Goal: Information Seeking & Learning: Learn about a topic

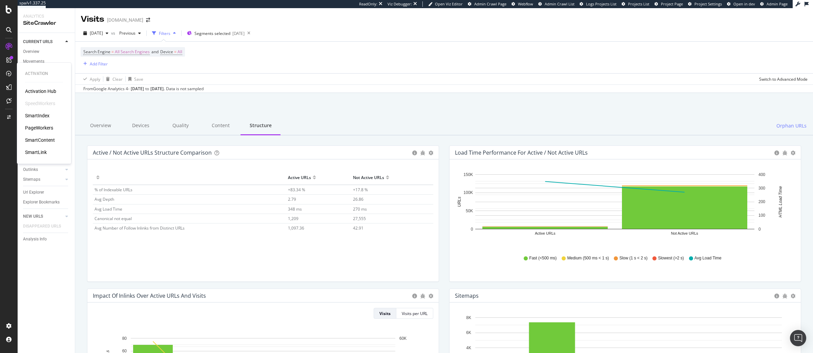
scroll to position [389, 0]
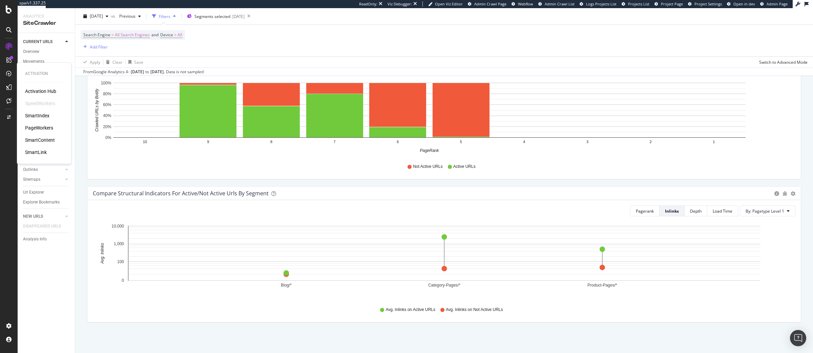
click at [44, 127] on div "PageWorkers" at bounding box center [39, 127] width 28 height 7
click at [35, 49] on div "Overview" at bounding box center [31, 51] width 16 height 7
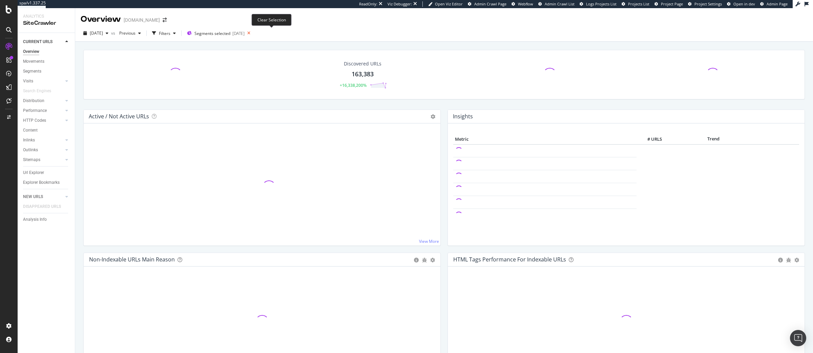
click at [253, 31] on icon at bounding box center [249, 32] width 8 height 9
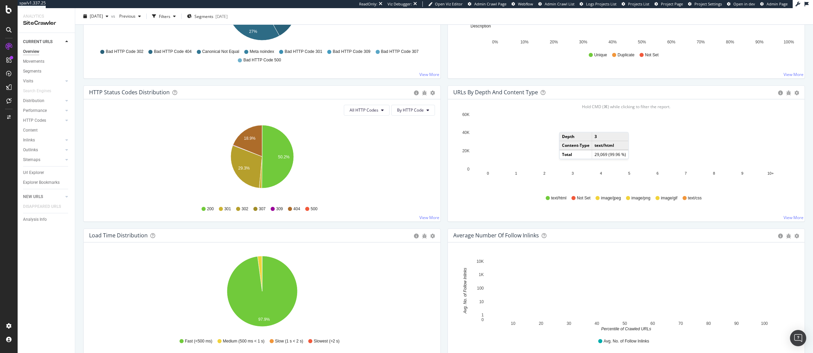
scroll to position [265, 0]
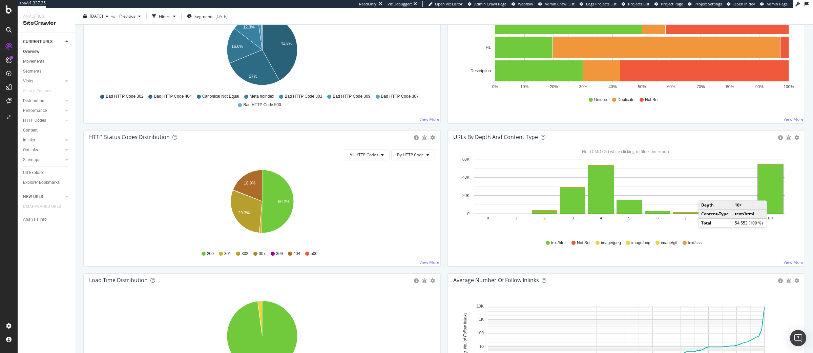
click at [774, 194] on rect "A chart." at bounding box center [770, 188] width 25 height 49
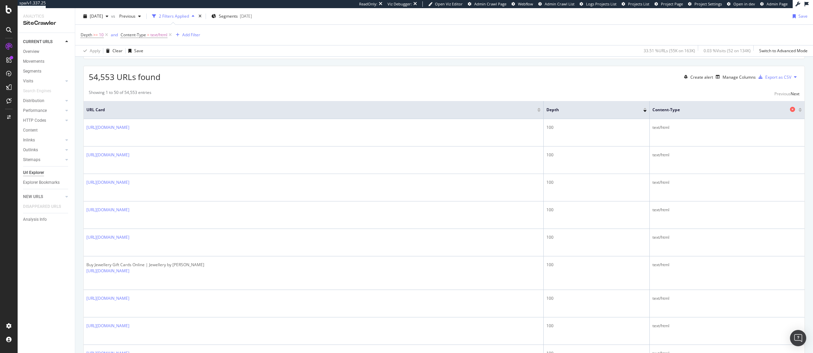
scroll to position [110, 0]
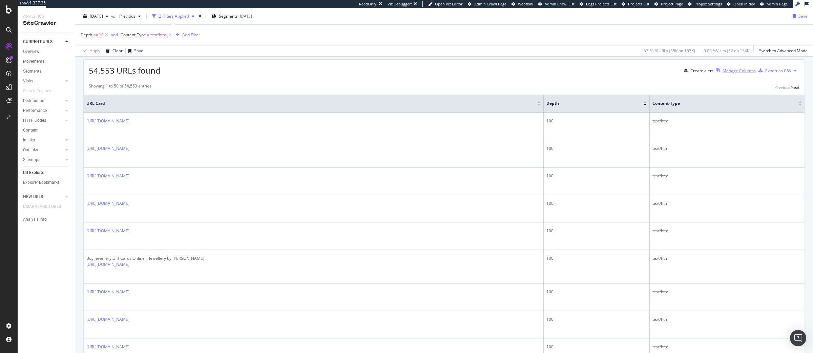
click at [732, 74] on div "Manage Columns" at bounding box center [739, 71] width 33 height 6
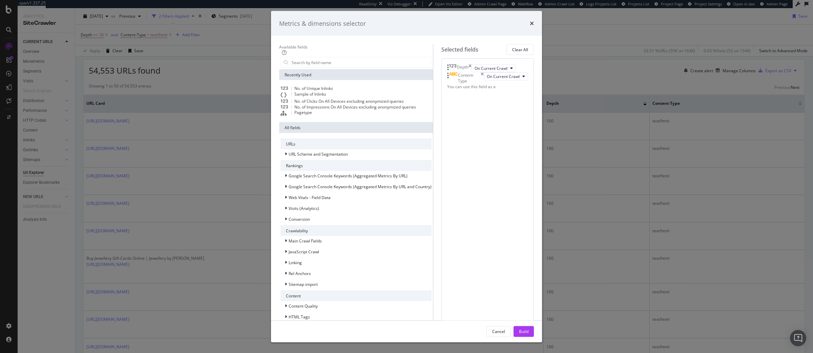
click at [306, 97] on span "Sample of Inlinks" at bounding box center [311, 94] width 32 height 6
click at [534, 326] on button "Build" at bounding box center [524, 331] width 20 height 11
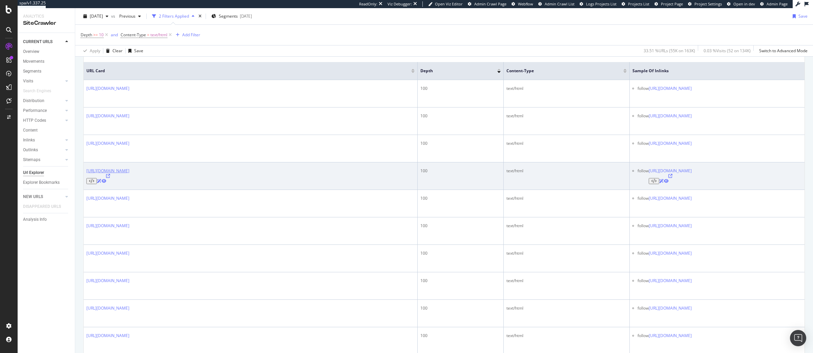
scroll to position [141, 0]
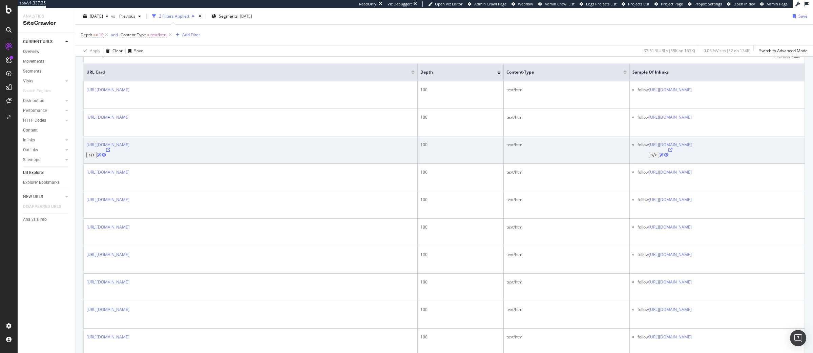
click at [110, 152] on icon at bounding box center [108, 150] width 4 height 4
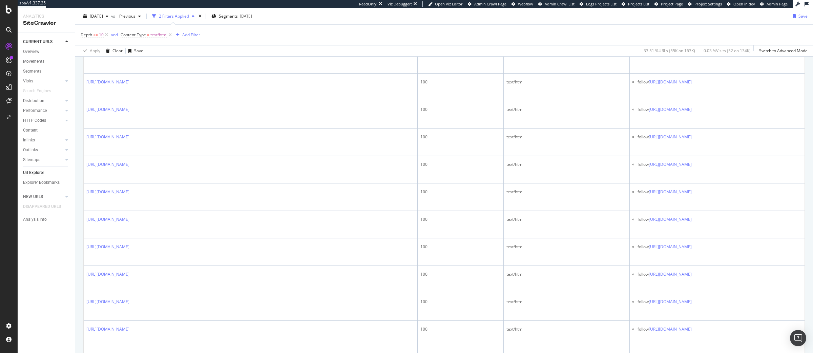
scroll to position [34, 0]
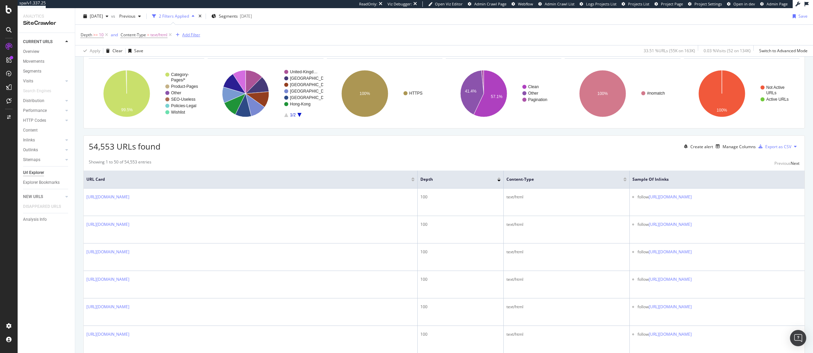
click at [189, 33] on div "Add Filter" at bounding box center [191, 35] width 18 height 6
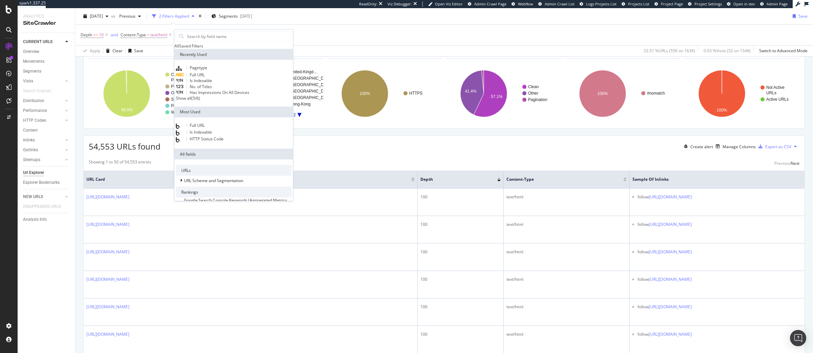
click at [205, 78] on div "Full URL" at bounding box center [190, 75] width 29 height 5
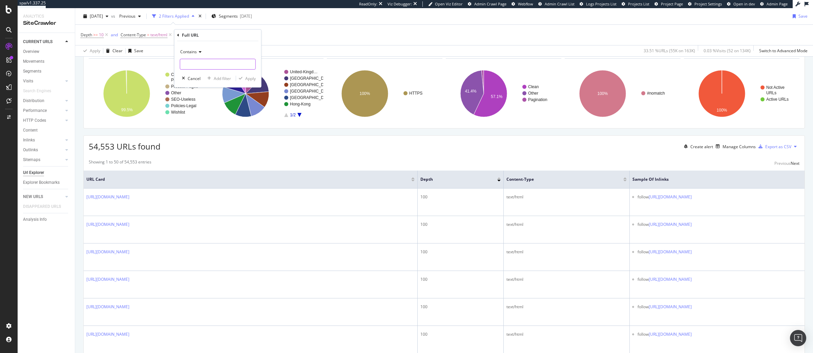
click at [197, 64] on input "text" at bounding box center [217, 64] width 75 height 11
paste input "https://www.monicavinader.com/us/shop/bracelets/by-colour/"
type input "https://www.monicavinader.com/us/shop/bracelets/by-colour/"
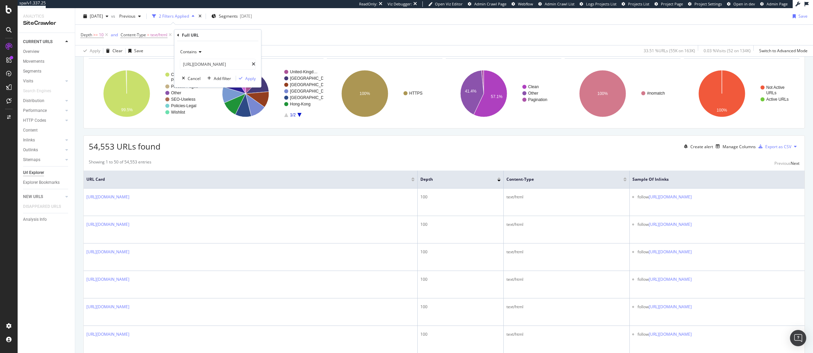
click at [194, 51] on span "Contains" at bounding box center [188, 52] width 17 height 6
click at [196, 66] on span "Equal to" at bounding box center [190, 66] width 15 height 6
click at [228, 64] on input "https://www.monicavinader.com/us/shop/bracelets/by-colour/" at bounding box center [216, 64] width 72 height 11
type input "https://www.monicavinader.com/us/shop/bracelets/by-colour/shop/shop"
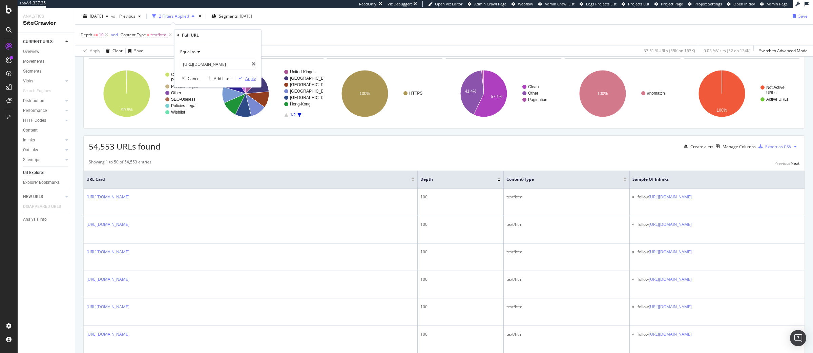
click at [249, 80] on div "Apply" at bounding box center [250, 79] width 11 height 6
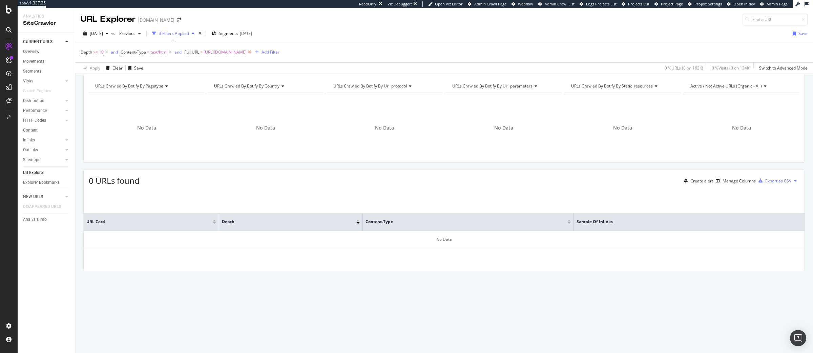
click at [253, 51] on icon at bounding box center [250, 52] width 6 height 7
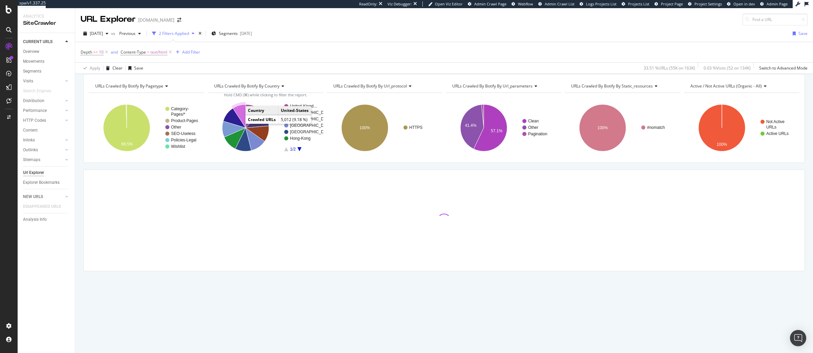
click at [238, 123] on icon "A chart." at bounding box center [239, 115] width 13 height 23
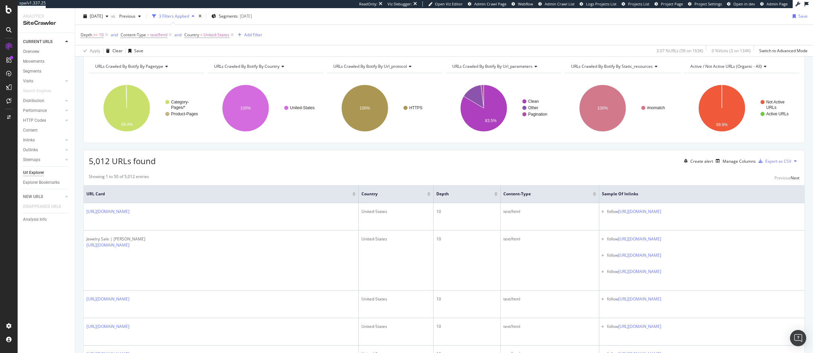
scroll to position [84, 0]
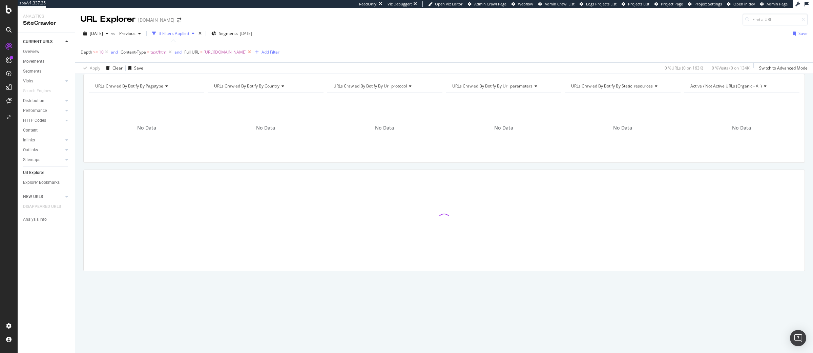
click at [253, 52] on icon at bounding box center [250, 52] width 6 height 7
click at [106, 51] on icon at bounding box center [107, 52] width 6 height 7
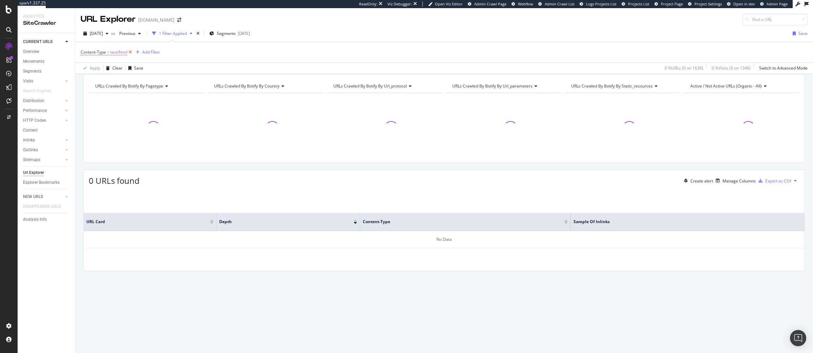
click at [131, 52] on icon at bounding box center [130, 52] width 6 height 7
click at [39, 52] on div "Overview" at bounding box center [31, 51] width 16 height 7
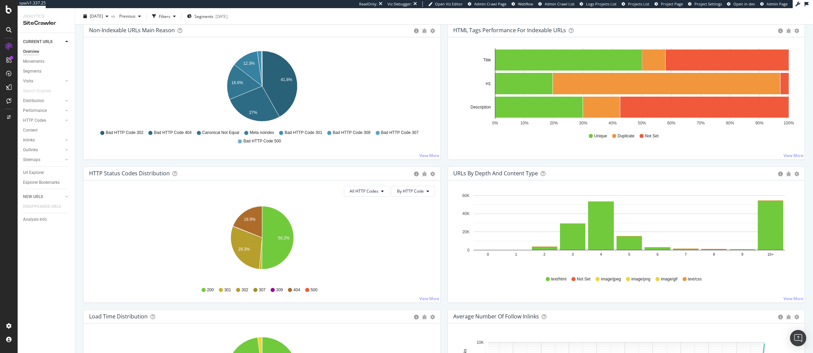
scroll to position [154, 0]
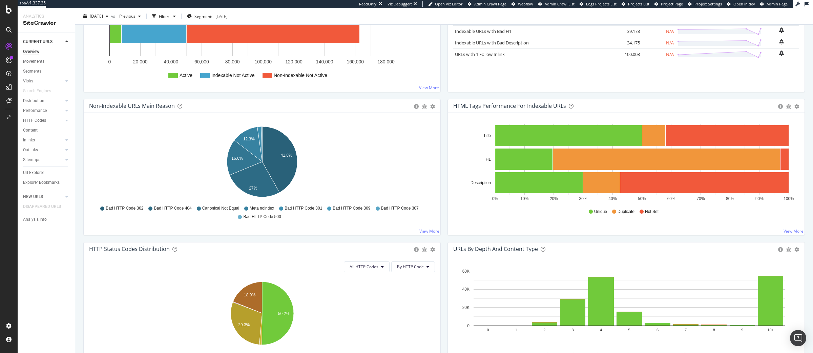
click at [463, 166] on icon "0% 10% 20% 30% 40% 50% 60% 70% 80% 90% 100% Title H1 Description" at bounding box center [626, 163] width 346 height 79
click at [567, 157] on rect "A chart." at bounding box center [666, 158] width 227 height 21
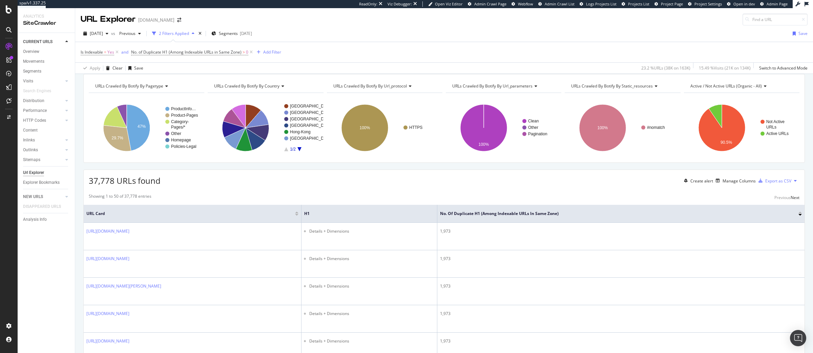
click at [141, 163] on div "URLs Crawled By Botify By pagetype Chart (by Value) Table Expand Export as CSV …" at bounding box center [444, 118] width 722 height 89
click at [238, 33] on span "Segments" at bounding box center [228, 34] width 19 height 6
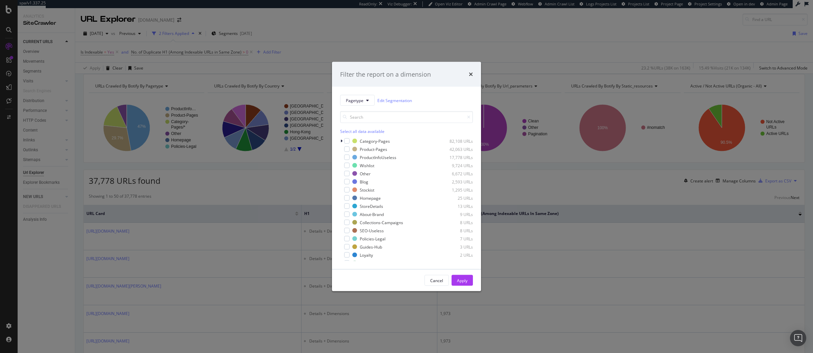
click at [347, 131] on div "Select all data available" at bounding box center [406, 131] width 133 height 6
click at [348, 158] on icon "modal" at bounding box center [347, 157] width 3 height 3
click at [455, 280] on button "Apply" at bounding box center [462, 280] width 21 height 11
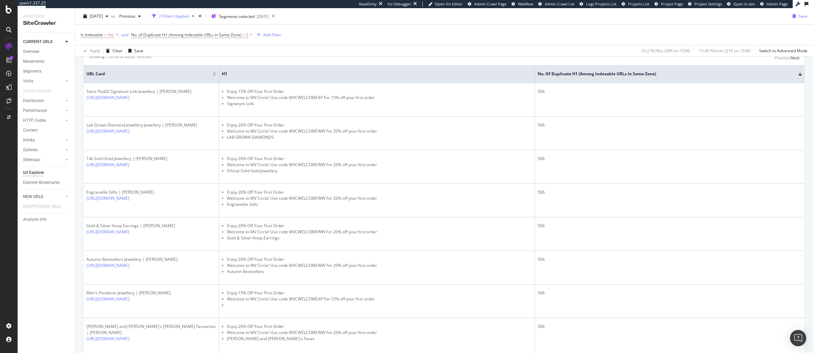
scroll to position [166, 0]
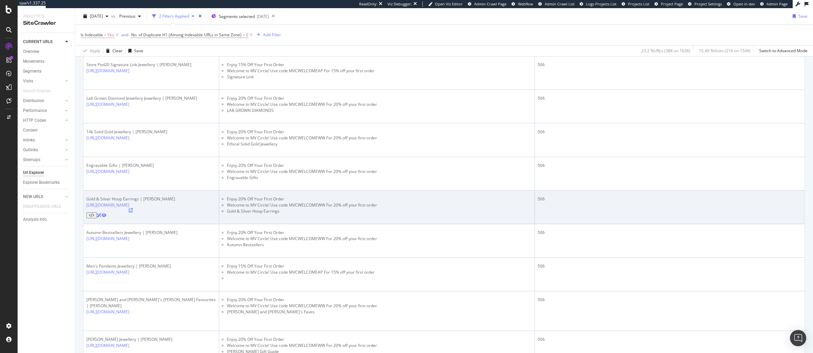
click at [133, 208] on icon at bounding box center [131, 210] width 4 height 4
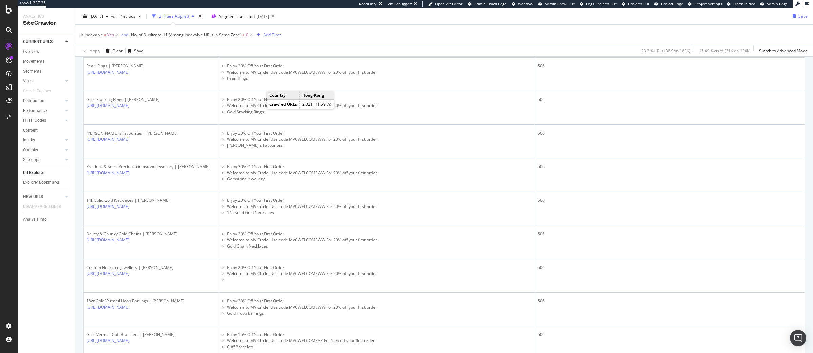
scroll to position [1474, 0]
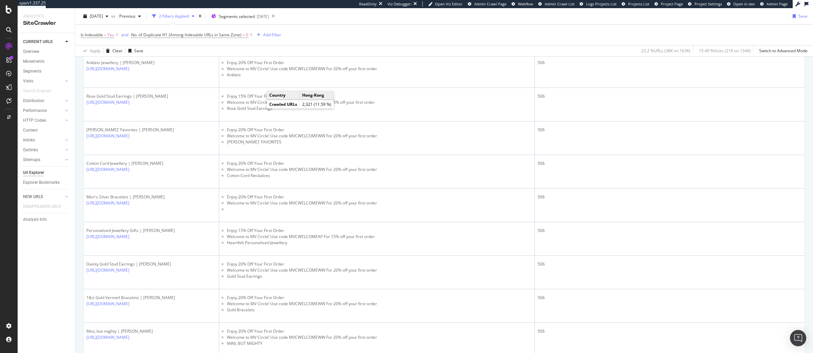
scroll to position [1461, 0]
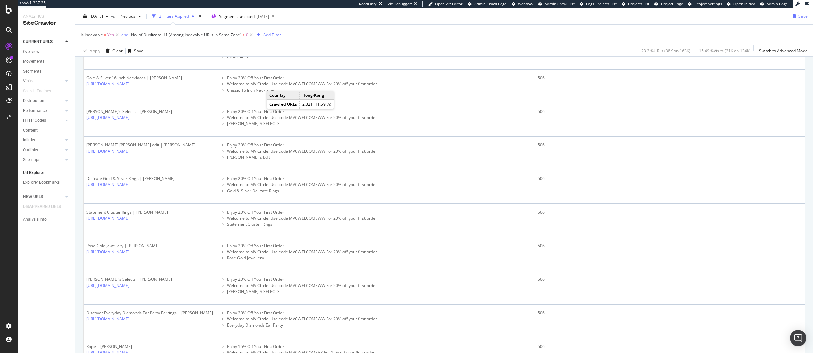
scroll to position [1463, 0]
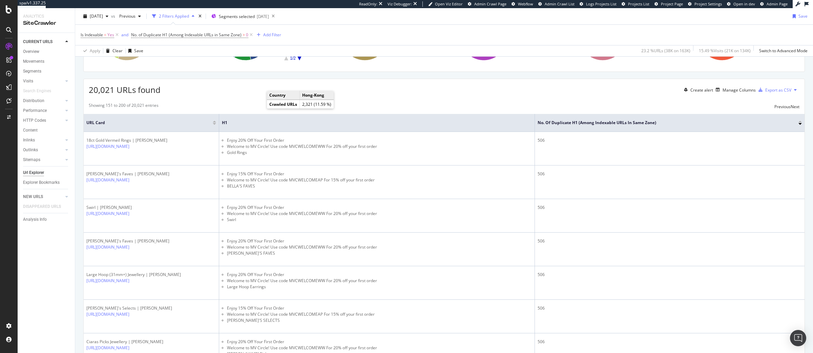
scroll to position [0, 0]
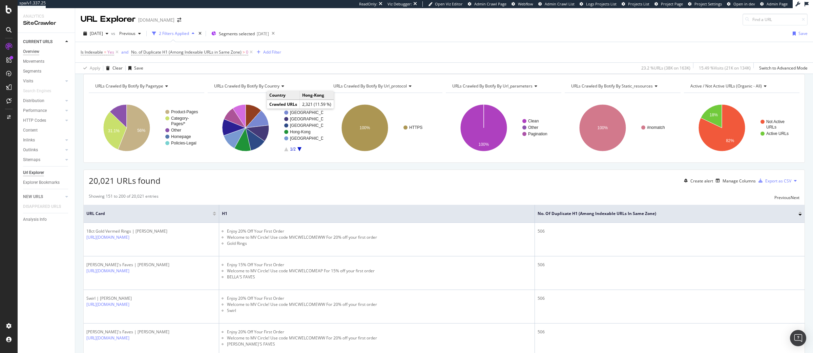
click at [35, 52] on div "Overview" at bounding box center [31, 51] width 16 height 7
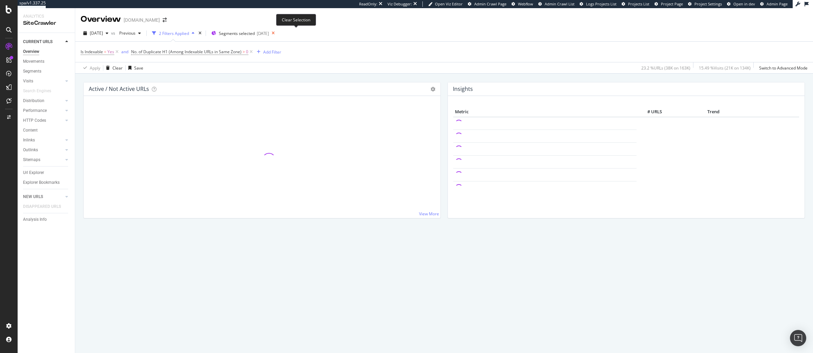
click at [278, 34] on icon at bounding box center [273, 32] width 8 height 9
click at [117, 52] on icon at bounding box center [117, 51] width 6 height 7
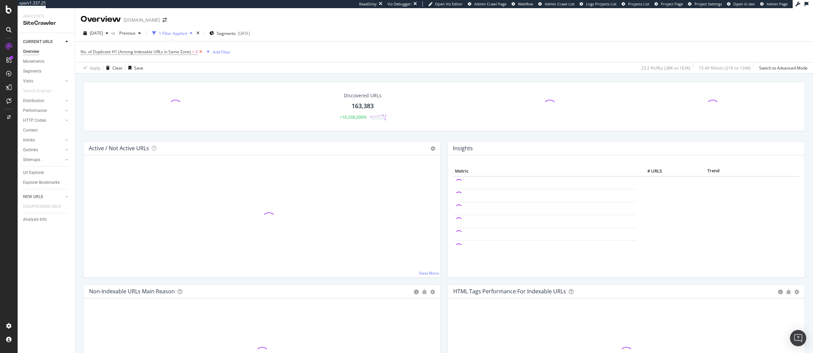
click at [200, 51] on icon at bounding box center [201, 51] width 6 height 7
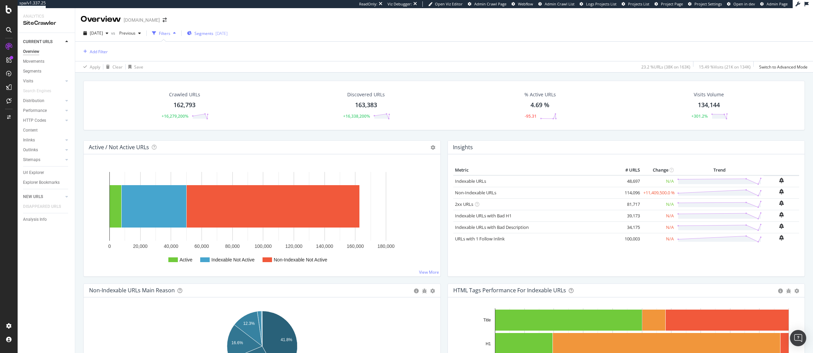
click at [217, 36] on div "Segments 2025-09-08" at bounding box center [207, 33] width 41 height 10
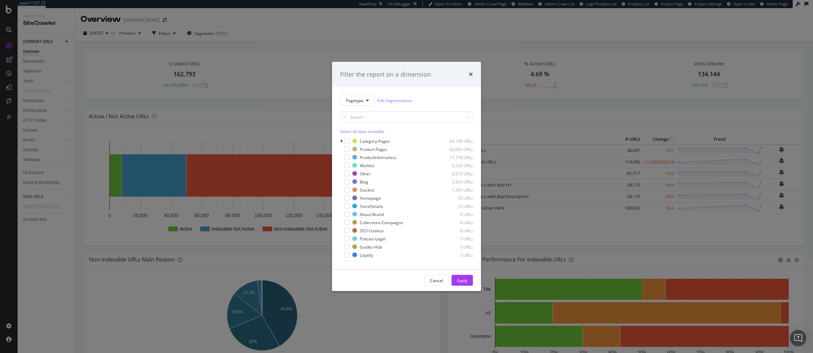
click at [354, 130] on div "Select all data available" at bounding box center [406, 131] width 133 height 6
click at [348, 155] on div "modal" at bounding box center [346, 157] width 5 height 5
click at [458, 284] on div "Apply" at bounding box center [462, 280] width 11 height 10
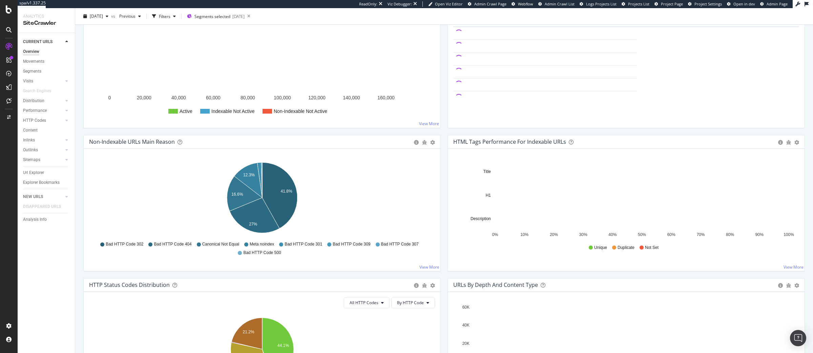
scroll to position [109, 0]
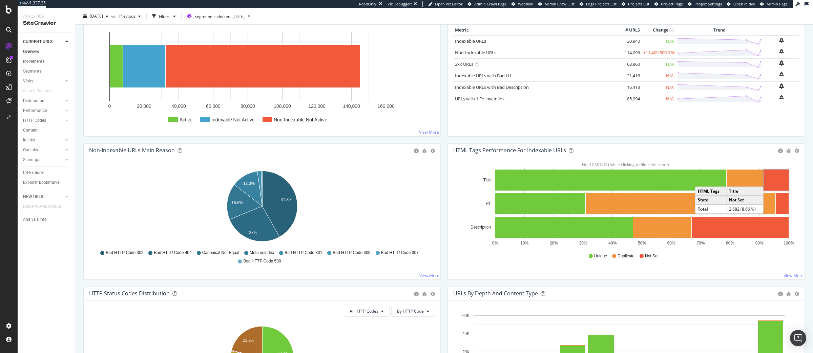
click at [771, 180] on rect "A chart." at bounding box center [776, 179] width 25 height 21
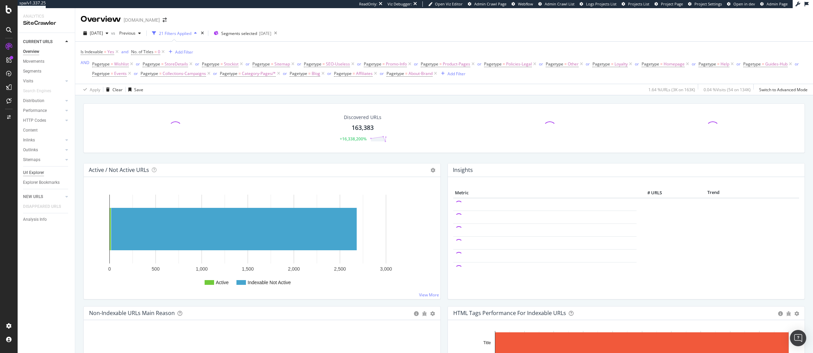
click at [28, 173] on div "Url Explorer" at bounding box center [33, 172] width 21 height 7
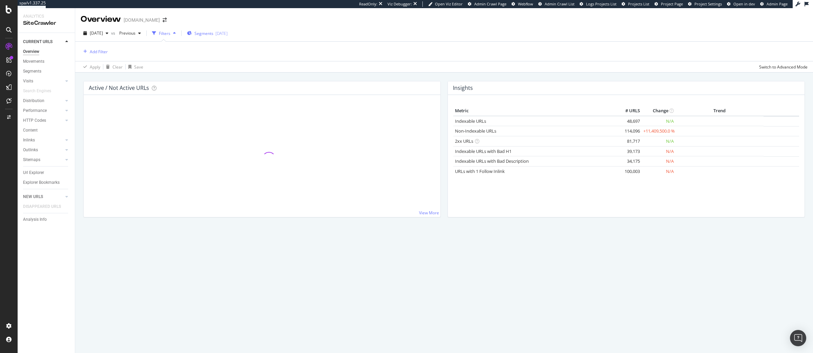
click at [214, 32] on span "Segments" at bounding box center [204, 34] width 19 height 6
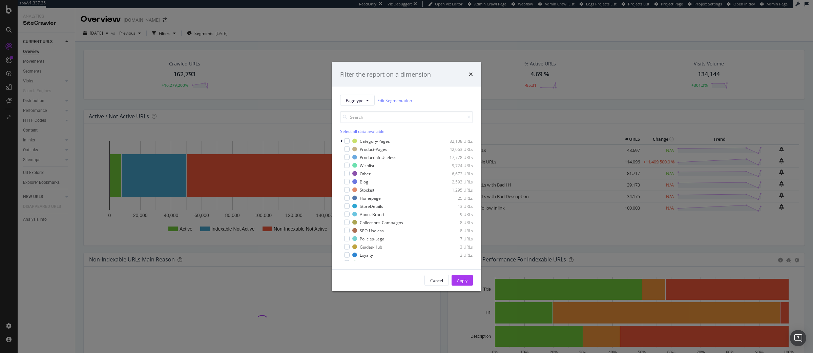
click at [347, 132] on div "Select all data available" at bounding box center [406, 131] width 133 height 6
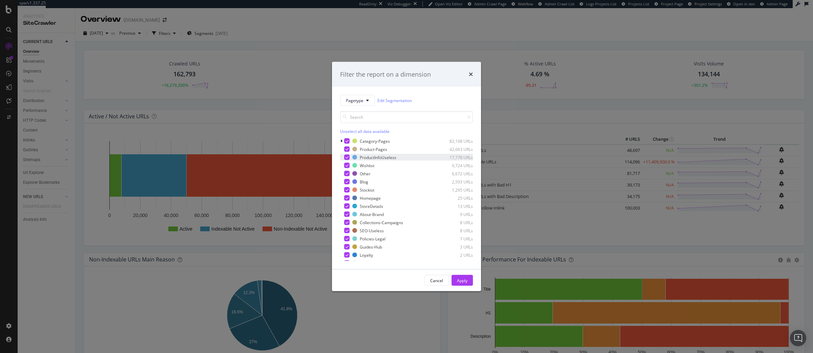
click at [348, 156] on icon "modal" at bounding box center [347, 157] width 3 height 3
click at [467, 280] on div "Apply" at bounding box center [462, 280] width 11 height 6
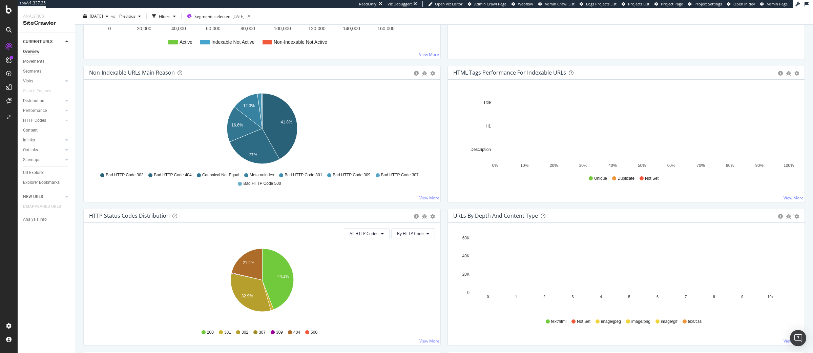
scroll to position [99, 0]
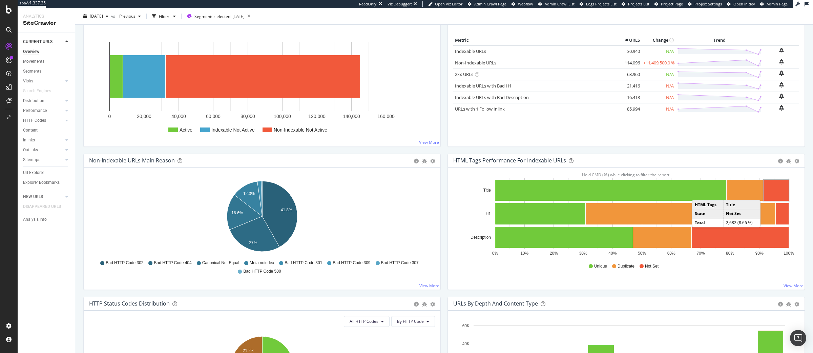
click at [768, 194] on rect "A chart." at bounding box center [776, 190] width 25 height 21
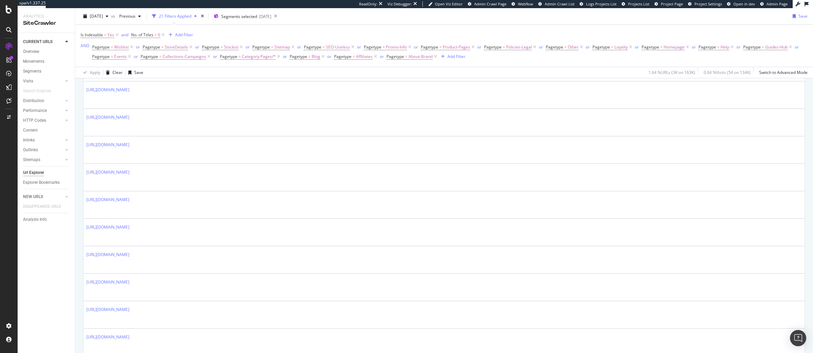
scroll to position [658, 0]
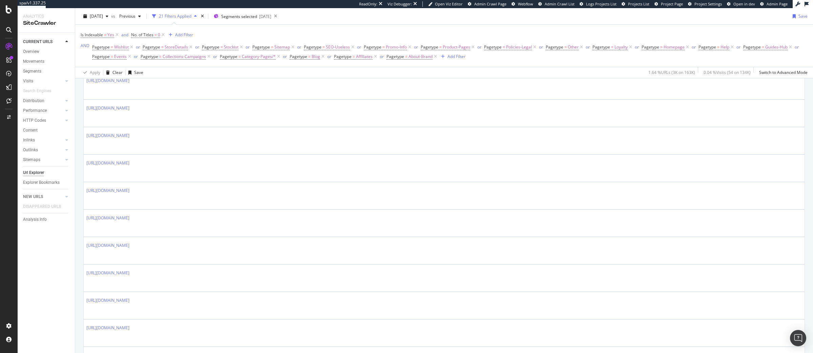
scroll to position [0, 0]
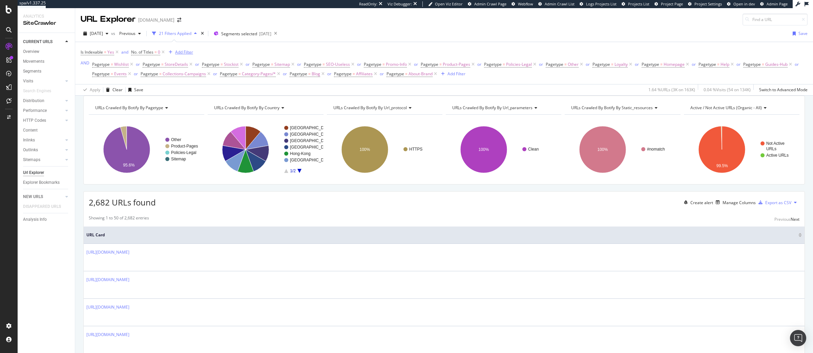
click at [186, 49] on div "Add Filter" at bounding box center [184, 52] width 18 height 6
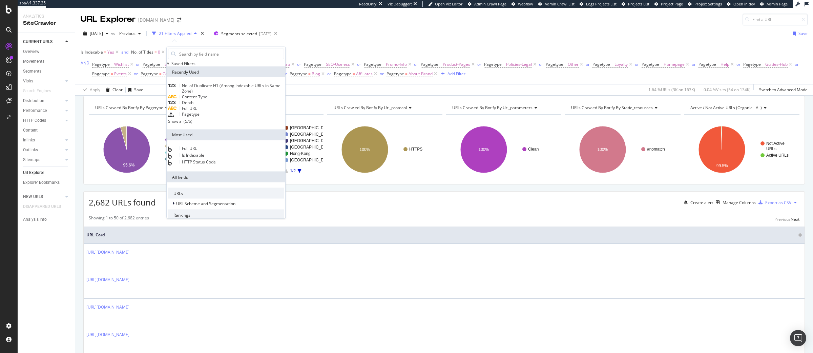
click at [197, 111] on span "Full URL" at bounding box center [189, 108] width 15 height 6
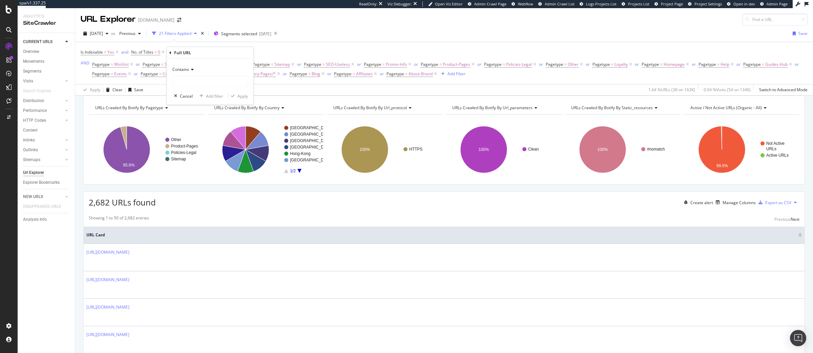
click at [189, 75] on div "Contains" at bounding box center [210, 69] width 76 height 11
click at [196, 144] on span "Doesn't contain" at bounding box center [190, 145] width 29 height 6
click at [193, 87] on input "text" at bounding box center [210, 81] width 75 height 11
type input "size-group"
click at [242, 97] on div "Apply" at bounding box center [243, 96] width 11 height 6
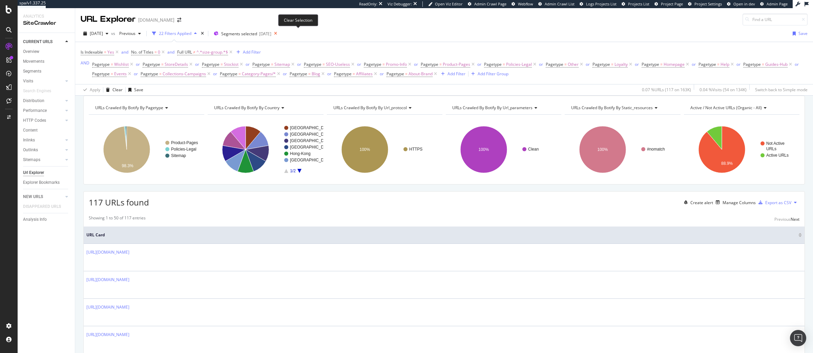
click at [280, 34] on icon at bounding box center [275, 33] width 8 height 9
click at [33, 52] on div "Overview" at bounding box center [31, 51] width 16 height 7
click at [33, 53] on div "Overview" at bounding box center [31, 51] width 16 height 7
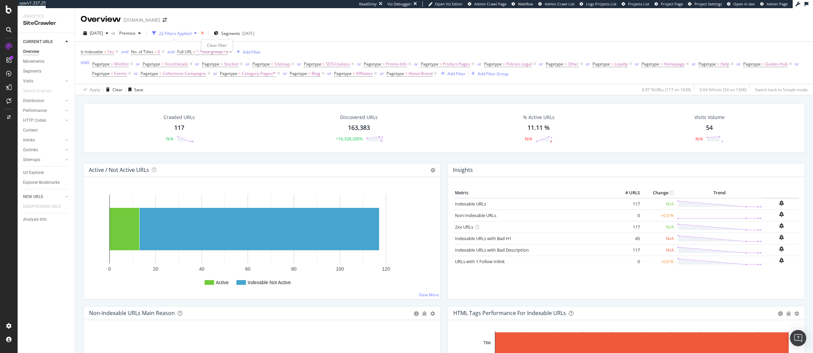
click at [204, 32] on icon "times" at bounding box center [202, 33] width 3 height 4
click at [216, 40] on div "2025 Sep. 12th vs Previous 22 Filters Applied Segments 2025-09-08" at bounding box center [444, 35] width 738 height 14
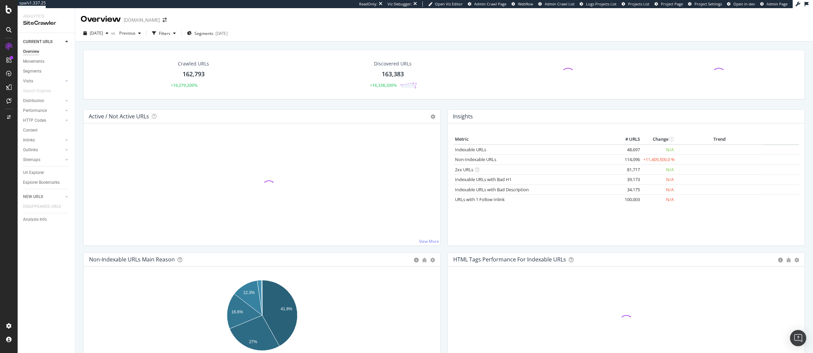
scroll to position [363, 0]
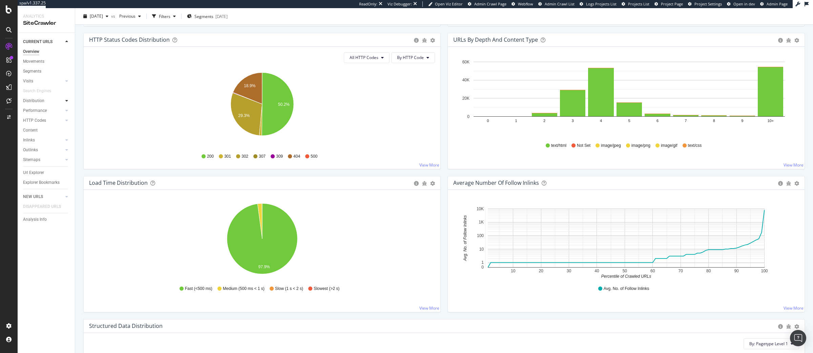
click at [66, 101] on icon at bounding box center [66, 101] width 3 height 4
click at [39, 109] on div "Top Charts" at bounding box center [36, 110] width 20 height 7
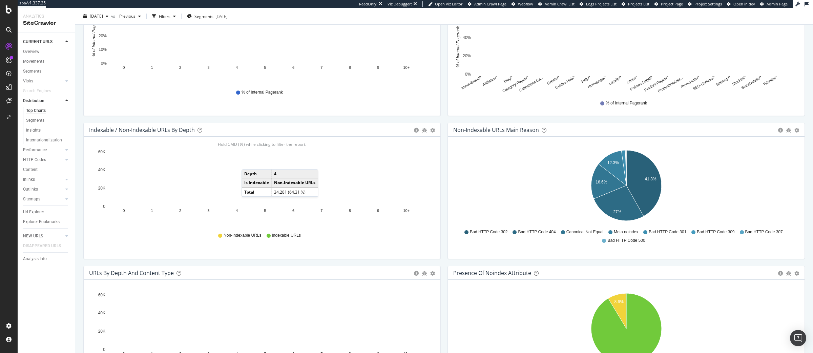
scroll to position [177, 0]
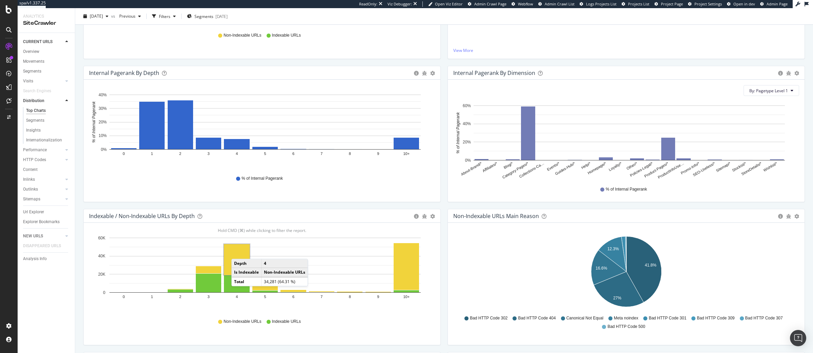
click at [239, 253] on rect "A chart." at bounding box center [237, 259] width 26 height 31
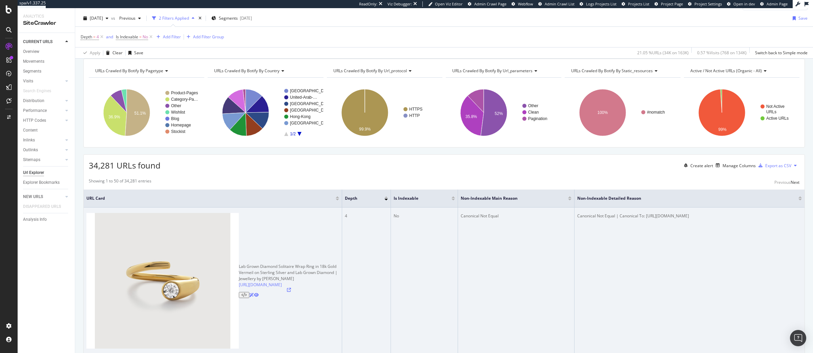
scroll to position [18, 0]
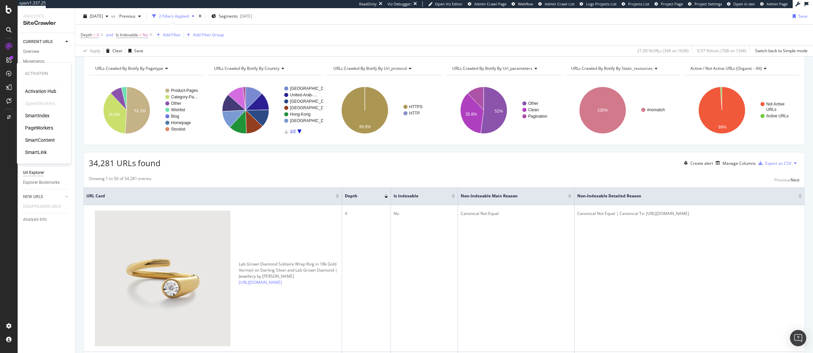
click at [40, 125] on div "PageWorkers" at bounding box center [39, 127] width 28 height 7
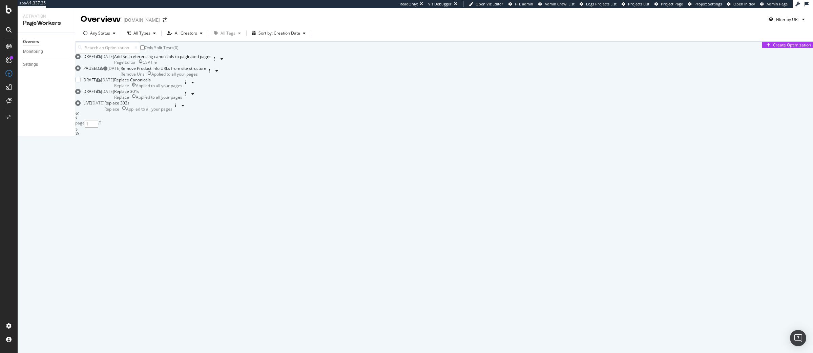
click at [182, 83] on div "Replace Canonicals" at bounding box center [148, 80] width 68 height 6
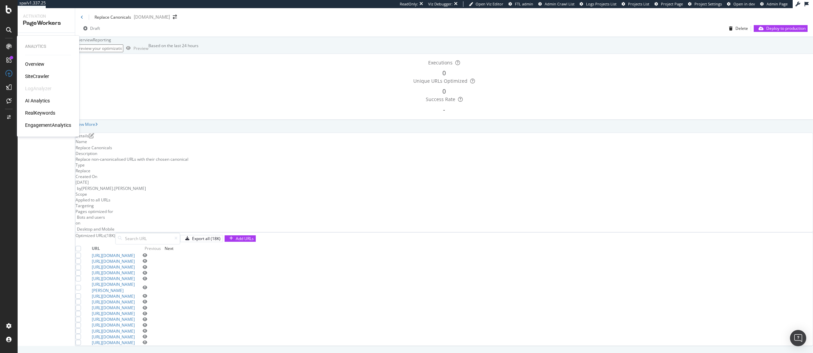
click at [35, 77] on div "SiteCrawler" at bounding box center [37, 76] width 24 height 7
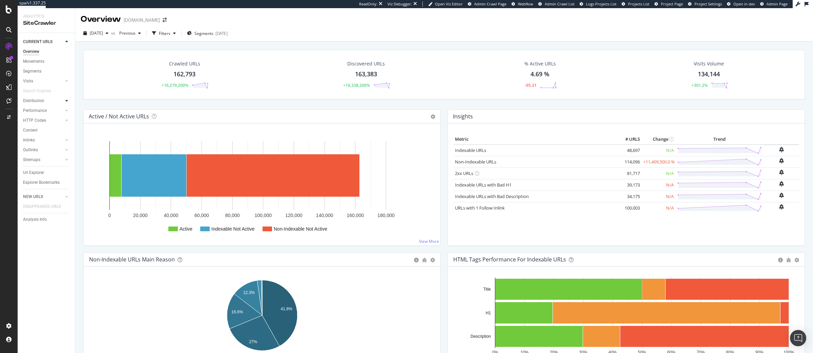
click at [67, 101] on icon at bounding box center [66, 101] width 3 height 4
click at [47, 138] on div "Internationalization" at bounding box center [44, 140] width 36 height 7
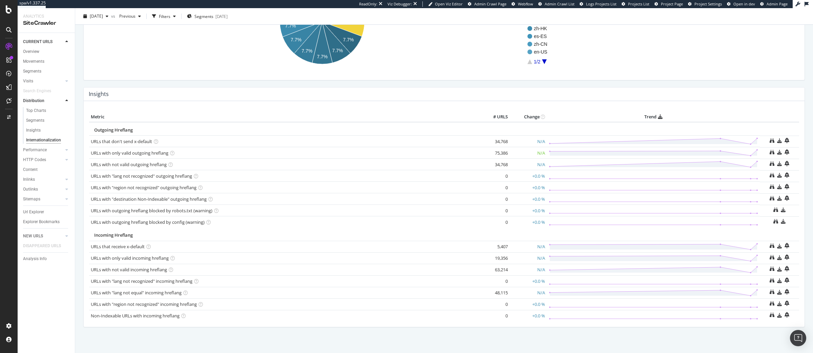
scroll to position [112, 0]
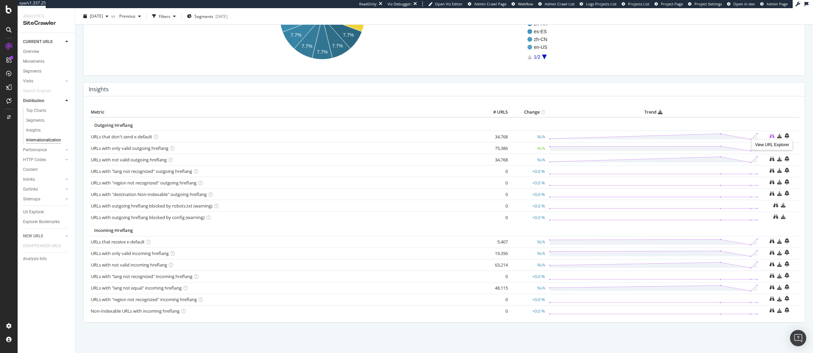
click at [773, 136] on icon at bounding box center [772, 136] width 5 height 5
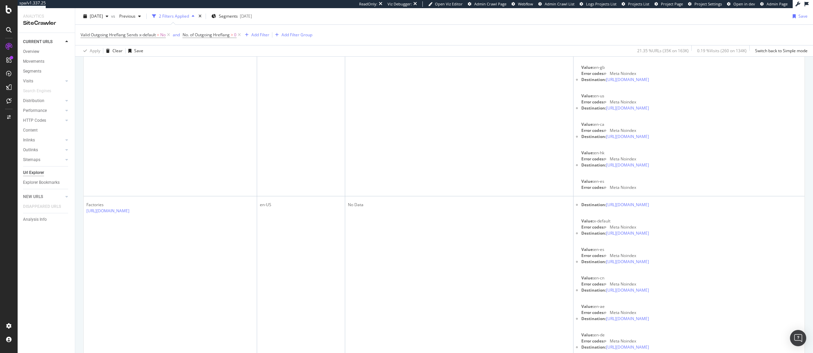
scroll to position [7106, 0]
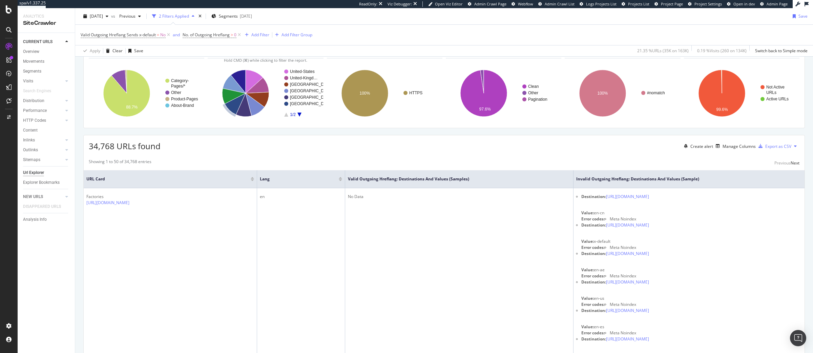
scroll to position [0, 0]
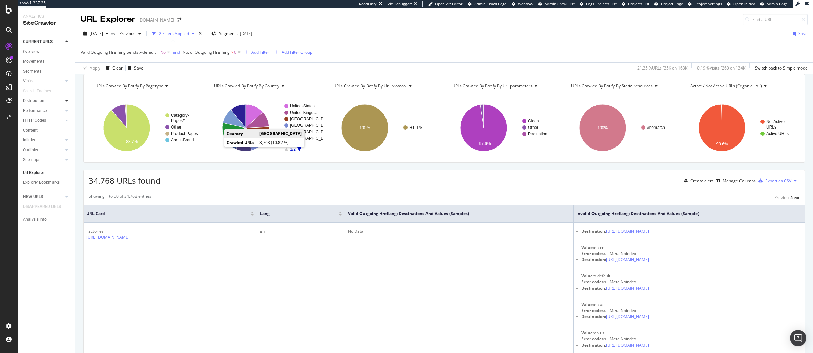
click at [65, 99] on icon at bounding box center [66, 101] width 3 height 4
click at [45, 141] on div "Internationalization" at bounding box center [44, 140] width 36 height 7
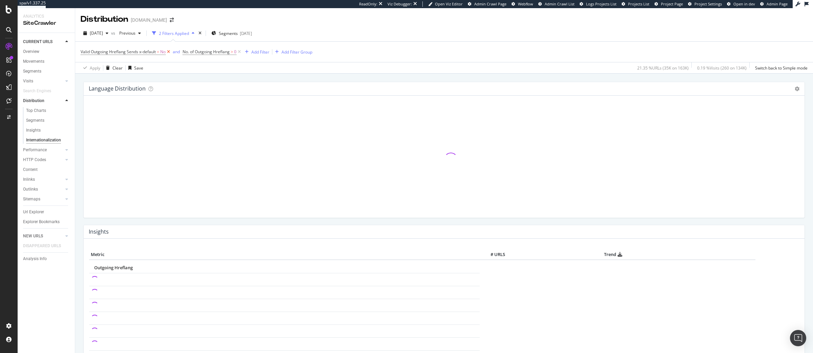
click at [169, 53] on icon at bounding box center [169, 51] width 6 height 7
click at [139, 51] on icon at bounding box center [138, 51] width 6 height 7
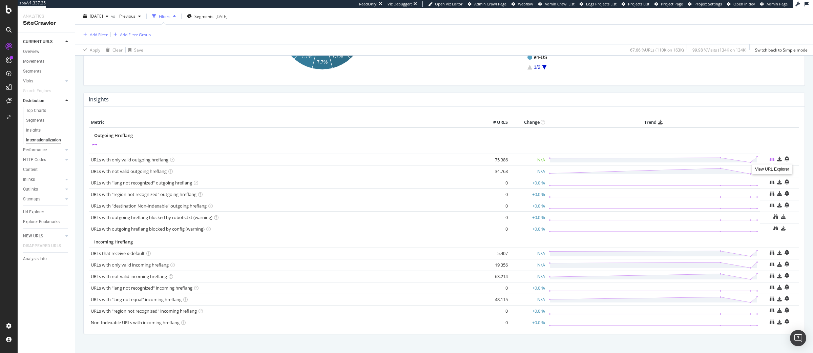
scroll to position [131, 0]
click at [771, 146] on icon at bounding box center [772, 146] width 5 height 5
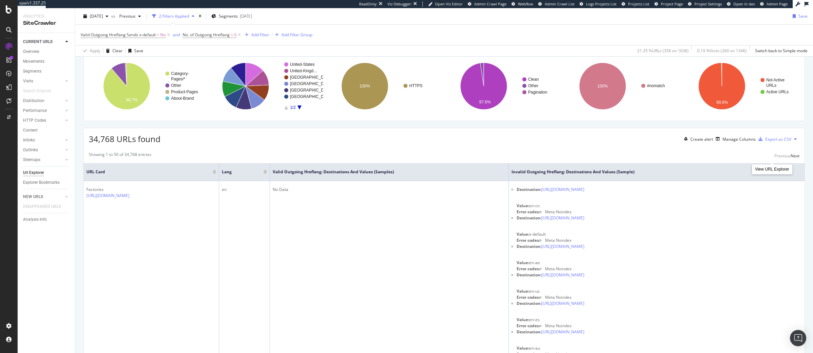
scroll to position [46, 0]
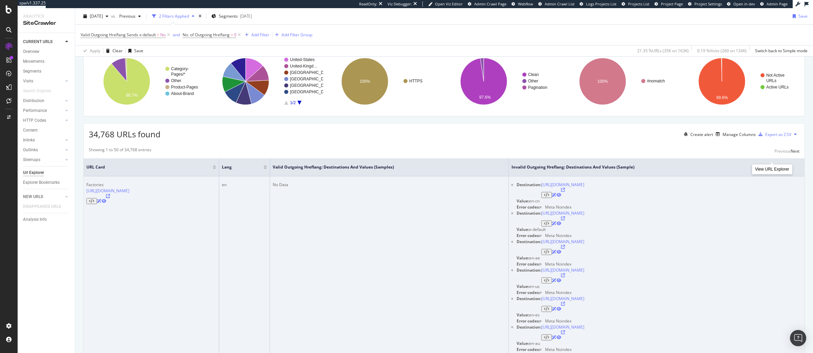
click at [110, 198] on icon at bounding box center [108, 196] width 4 height 4
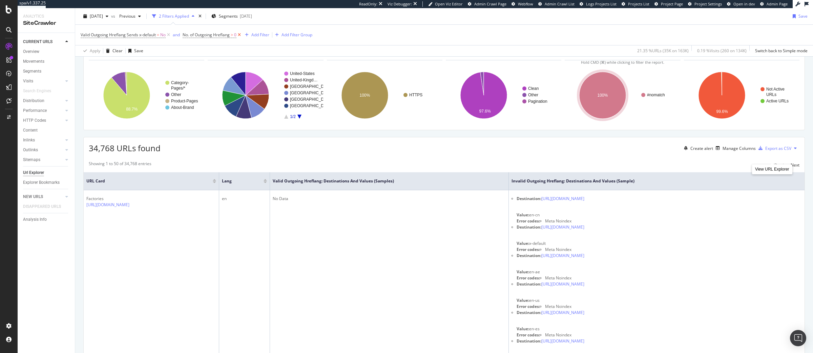
click at [242, 34] on icon at bounding box center [240, 35] width 6 height 7
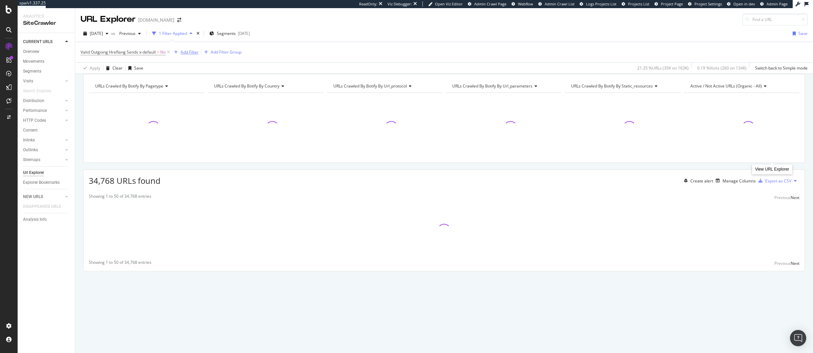
click at [190, 54] on div "Add Filter" at bounding box center [190, 52] width 18 height 6
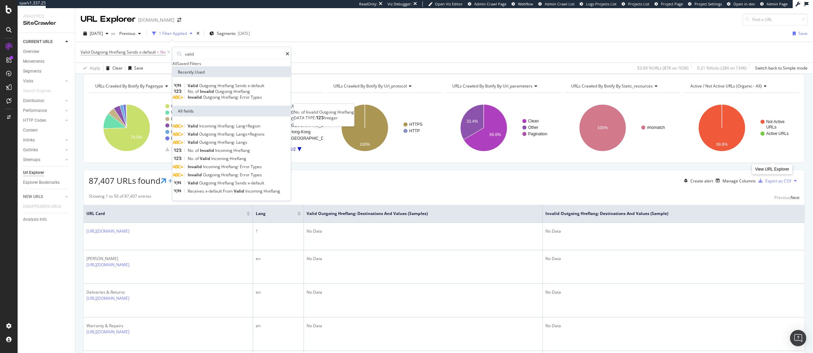
type input "valid"
click at [214, 94] on span "Invalid" at bounding box center [207, 91] width 15 height 6
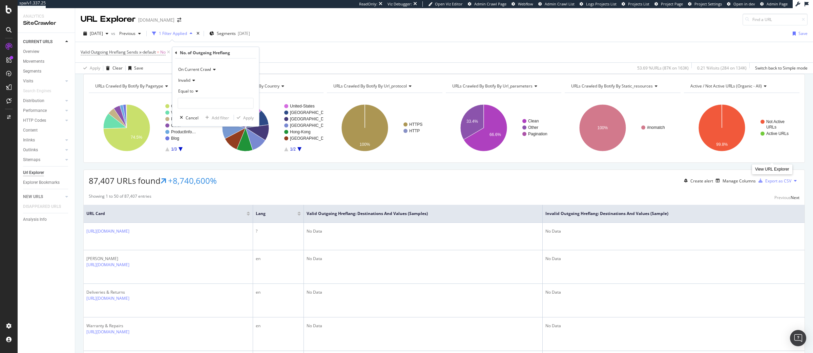
click at [191, 76] on div "Invalid" at bounding box center [216, 80] width 76 height 11
click at [191, 112] on div "Valid" at bounding box center [216, 111] width 73 height 9
click at [194, 96] on div "Equal to" at bounding box center [216, 91] width 76 height 11
click at [196, 142] on span "Greater than" at bounding box center [193, 140] width 24 height 6
click at [185, 105] on input "number" at bounding box center [216, 103] width 76 height 11
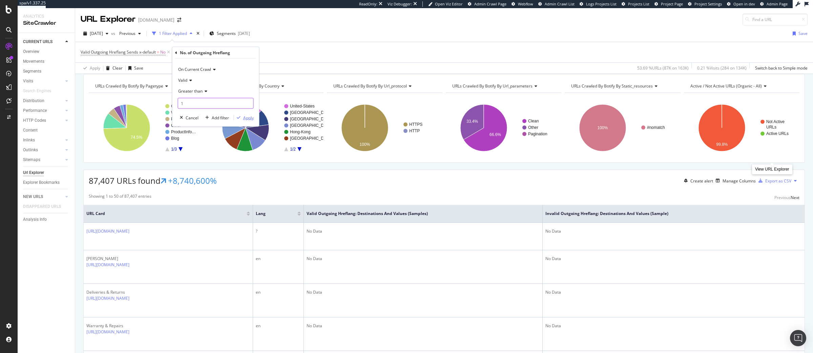
type input "1"
click at [244, 120] on div "Apply" at bounding box center [248, 118] width 11 height 6
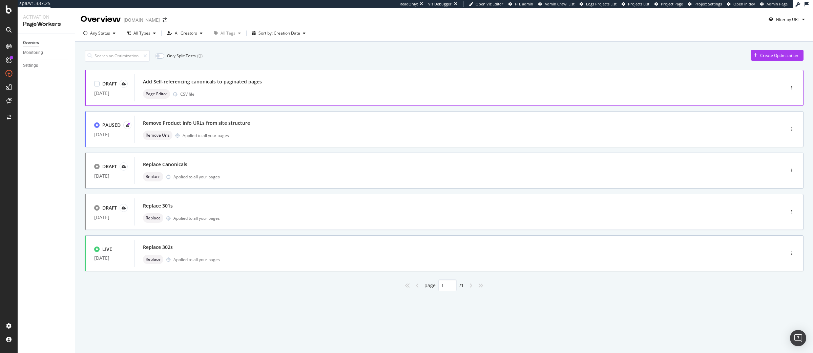
click at [210, 83] on div "Add Self-referencing canonicals to paginated pages" at bounding box center [202, 81] width 119 height 7
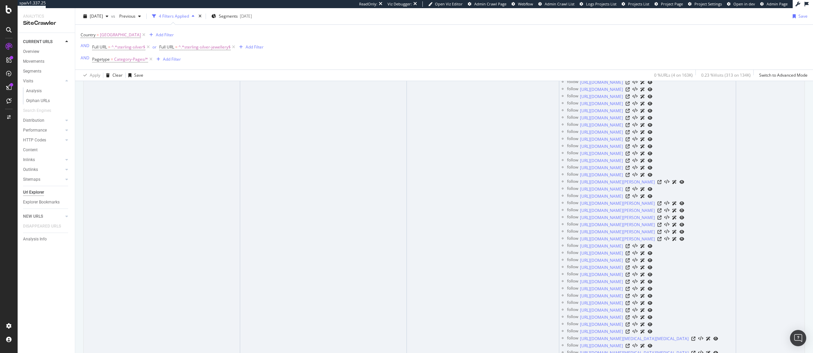
scroll to position [1578, 0]
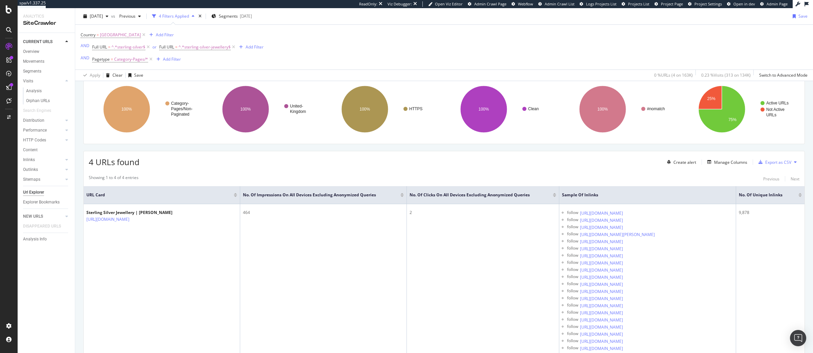
scroll to position [64, 0]
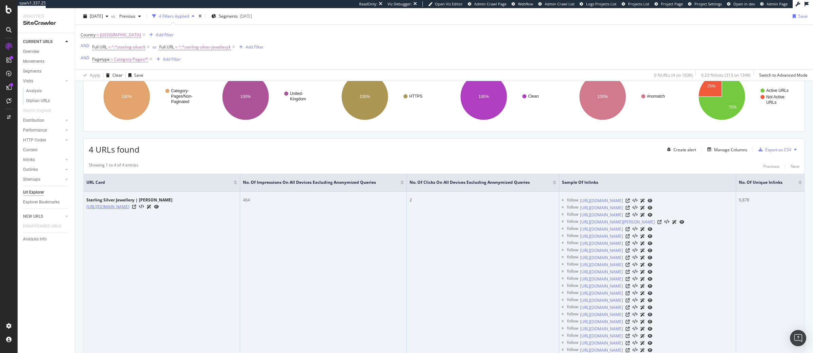
drag, startPoint x: 204, startPoint y: 208, endPoint x: 149, endPoint y: 204, distance: 55.0
click at [149, 204] on div "https://www.monicavinader.com/shop/sterling-silver-jewellery" at bounding box center [129, 206] width 86 height 7
copy link "shop/sterling-silver-jewellery"
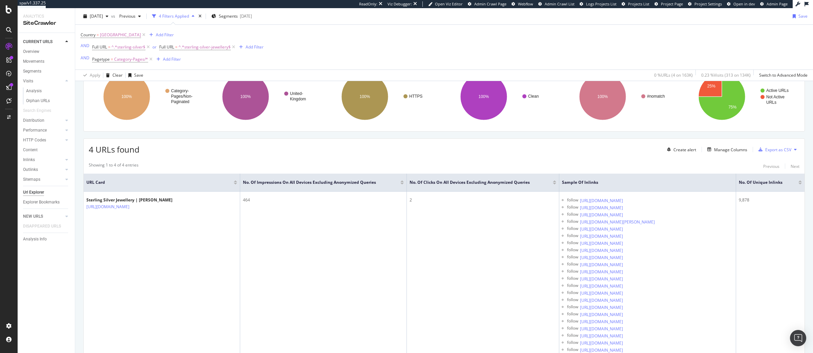
click at [319, 148] on div "4 URLs found Create alert Manage Columns Export as CSV" at bounding box center [444, 147] width 721 height 17
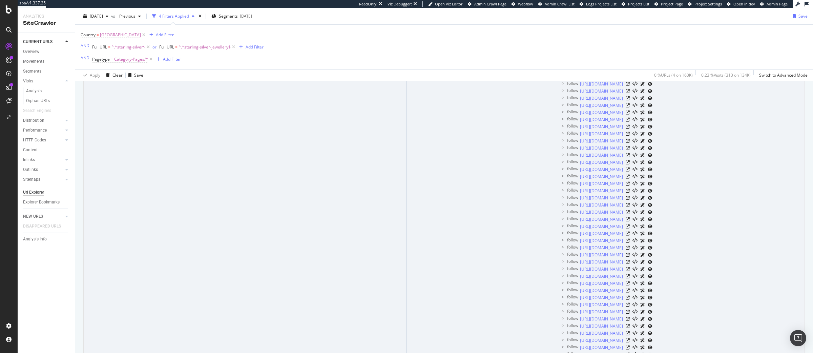
scroll to position [3349, 0]
drag, startPoint x: 204, startPoint y: 152, endPoint x: 150, endPoint y: 152, distance: 54.2
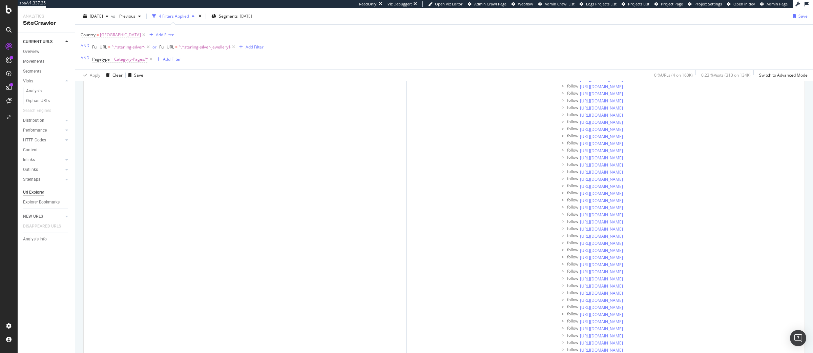
copy link "shop/by-metal/sterling-silver"
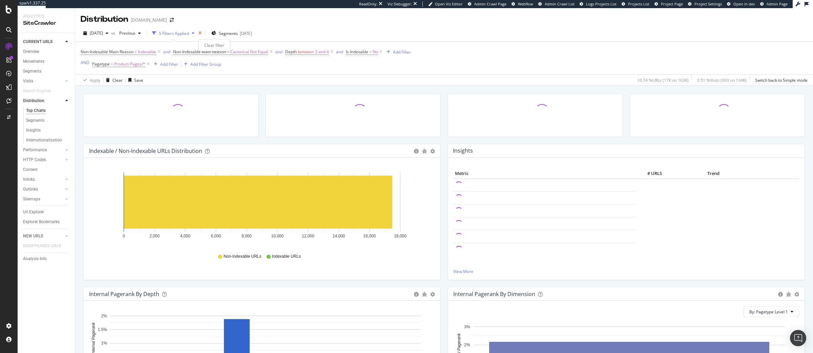
click at [202, 34] on icon "times" at bounding box center [200, 33] width 3 height 4
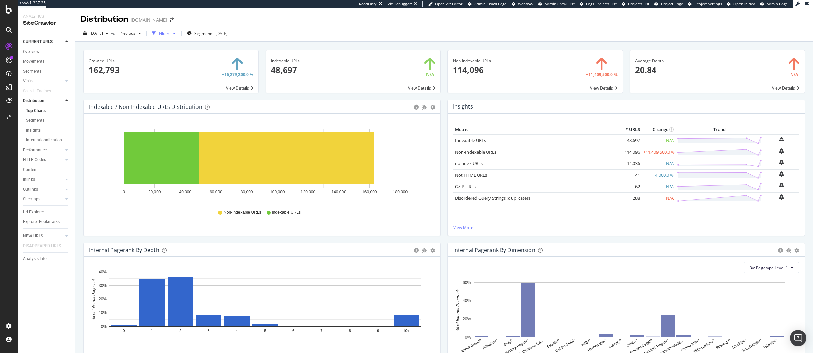
click at [170, 34] on div "Filters" at bounding box center [165, 34] width 12 height 6
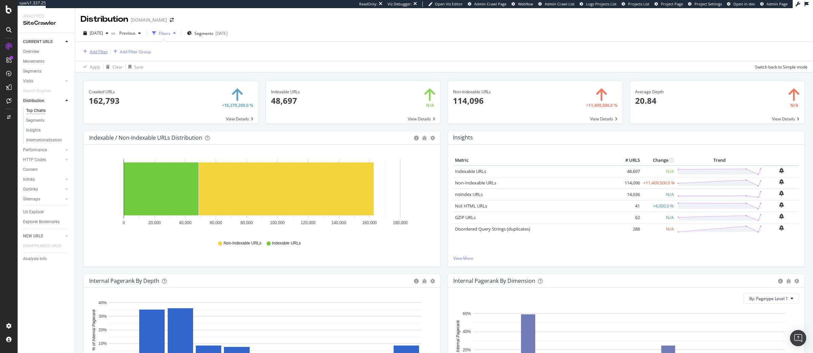
click at [104, 51] on div "Add Filter" at bounding box center [99, 52] width 18 height 6
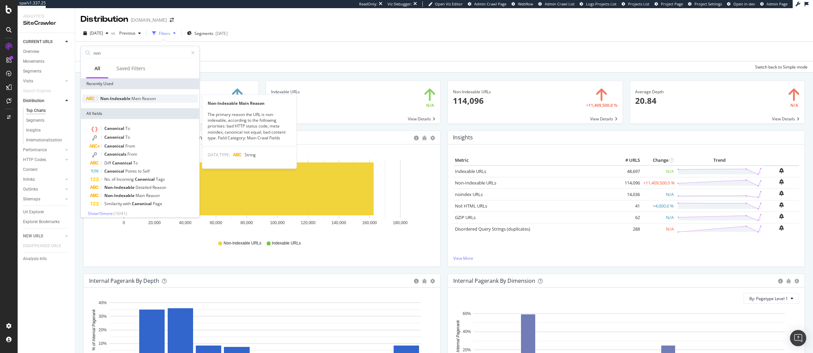
type input "non"
click at [140, 101] on div "Non-Indexable Main Reason" at bounding box center [128, 98] width 56 height 5
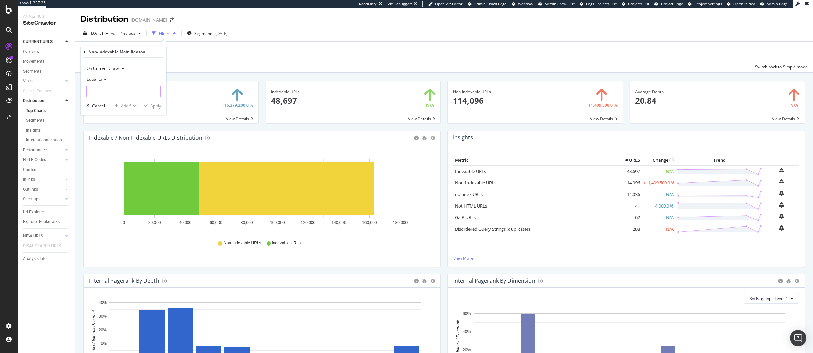
click at [103, 92] on input "text" at bounding box center [124, 91] width 74 height 11
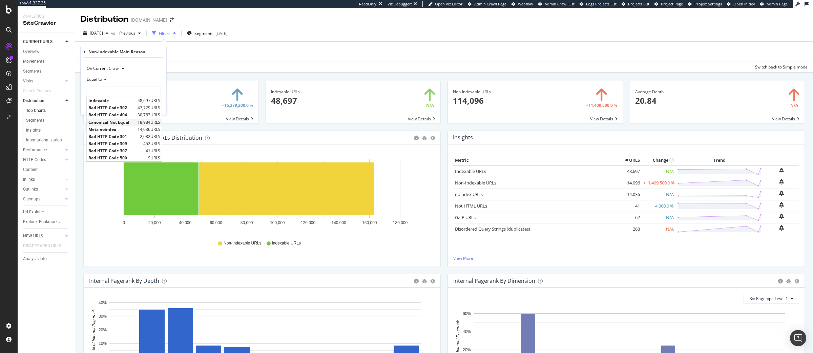
click at [124, 123] on span "Canonical Not Equal" at bounding box center [111, 122] width 47 height 6
type input "Canonical Not Equal"
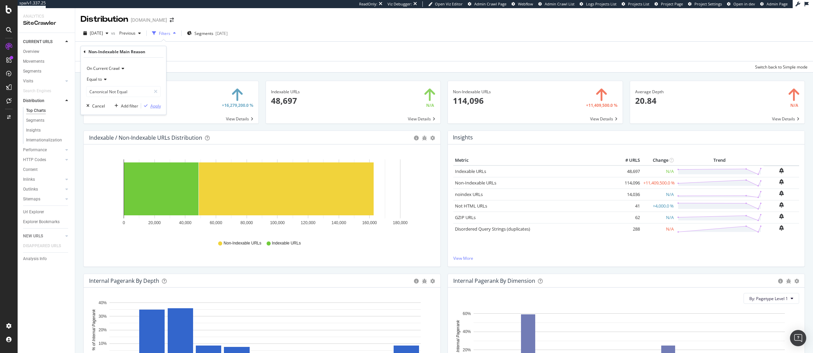
click at [155, 109] on button "Apply" at bounding box center [151, 105] width 20 height 7
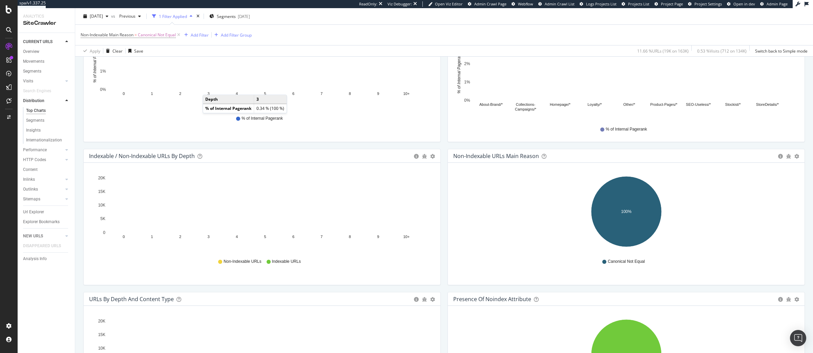
scroll to position [269, 0]
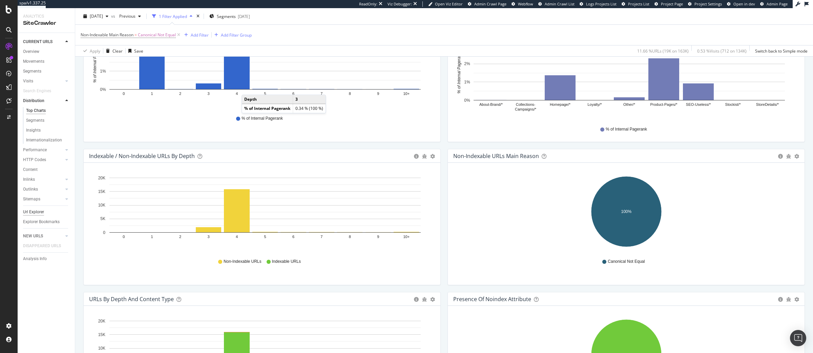
click at [32, 213] on div "Url Explorer" at bounding box center [33, 211] width 21 height 7
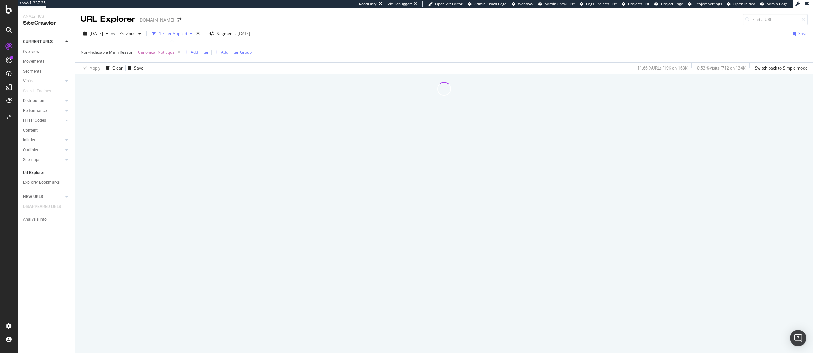
click at [180, 53] on icon at bounding box center [179, 52] width 6 height 7
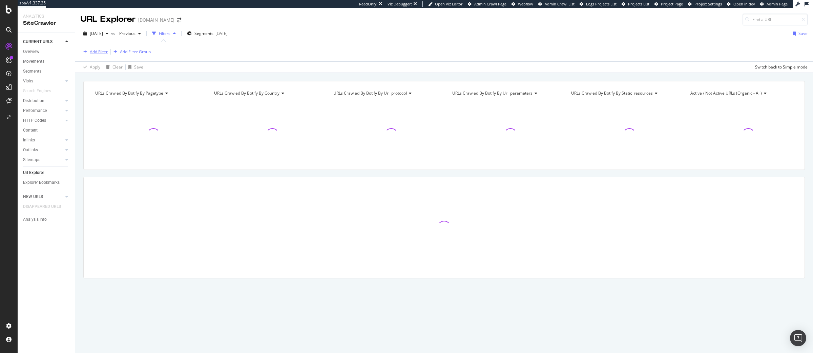
click at [96, 52] on div "Add Filter" at bounding box center [99, 52] width 18 height 6
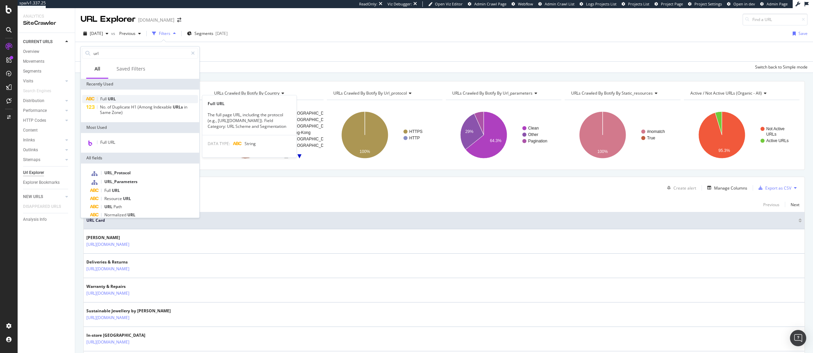
type input "url"
click at [120, 96] on div "Full URL" at bounding box center [140, 99] width 116 height 8
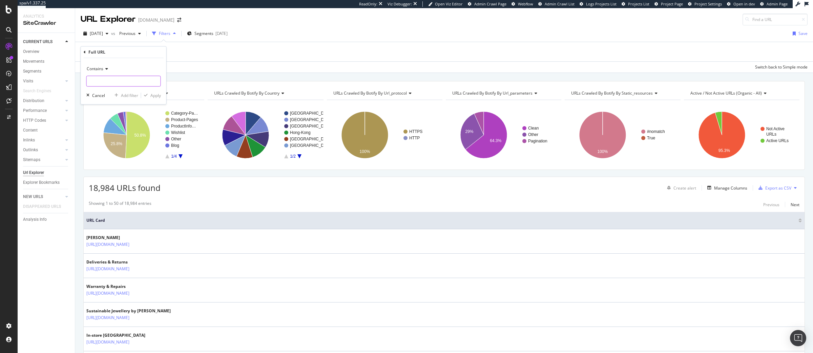
click at [132, 81] on input "text" at bounding box center [124, 81] width 74 height 11
click at [104, 67] on icon at bounding box center [105, 69] width 5 height 4
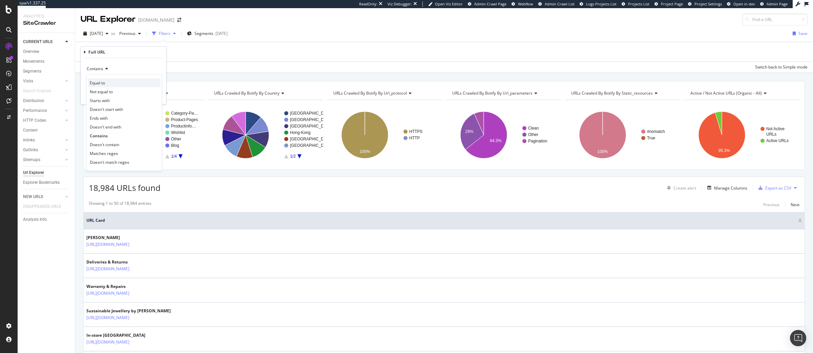
click at [106, 82] on div "Equal to" at bounding box center [124, 82] width 73 height 9
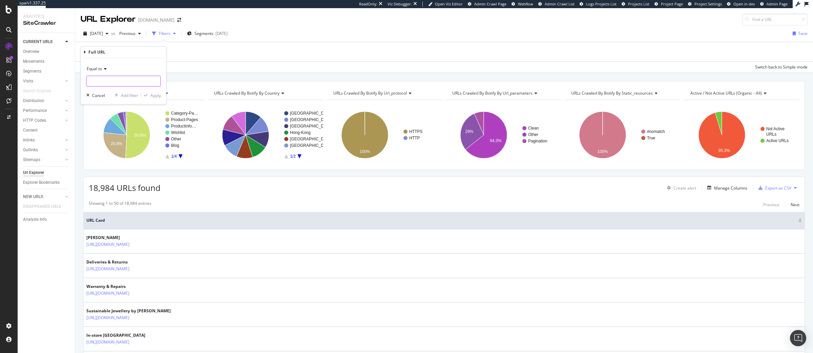
click at [132, 86] on input "text" at bounding box center [124, 81] width 74 height 11
paste input "https://www.monicavinader.com/shop/stacking-bangles-and-bracelets/by-metal/ster…"
type input "https://www.monicavinader.com/shop/stacking-bangles-and-bracelets/by-metal/ster…"
click at [157, 95] on div "Apply" at bounding box center [155, 96] width 11 height 6
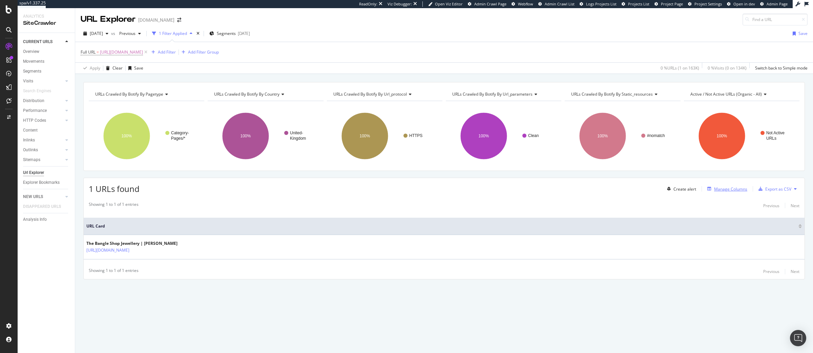
click at [727, 191] on div "Manage Columns" at bounding box center [730, 189] width 33 height 6
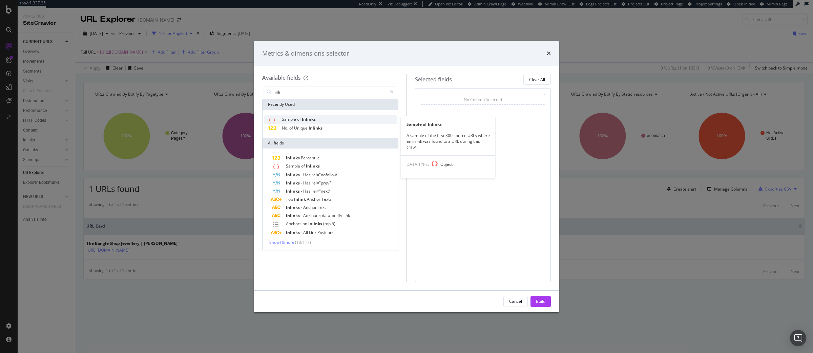
click at [308, 119] on span "Inlinks" at bounding box center [309, 119] width 14 height 6
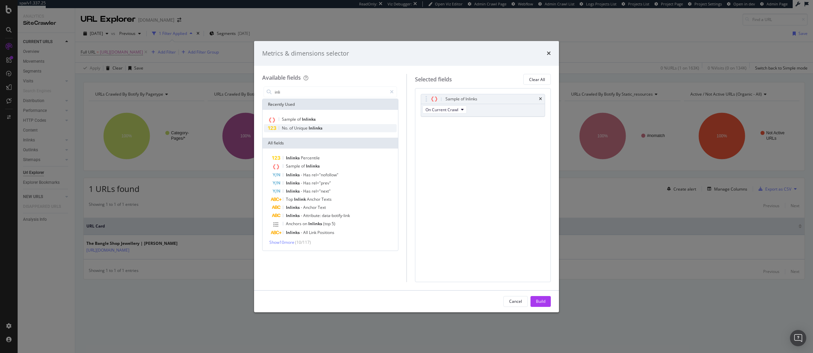
click at [308, 129] on span "Unique" at bounding box center [301, 128] width 15 height 6
click at [301, 92] on input "inli" at bounding box center [330, 92] width 113 height 10
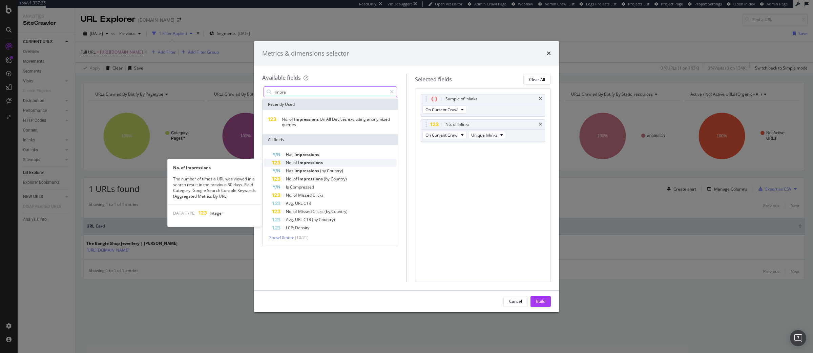
type input "impre"
click at [299, 159] on div "No. of Impressions" at bounding box center [334, 163] width 125 height 8
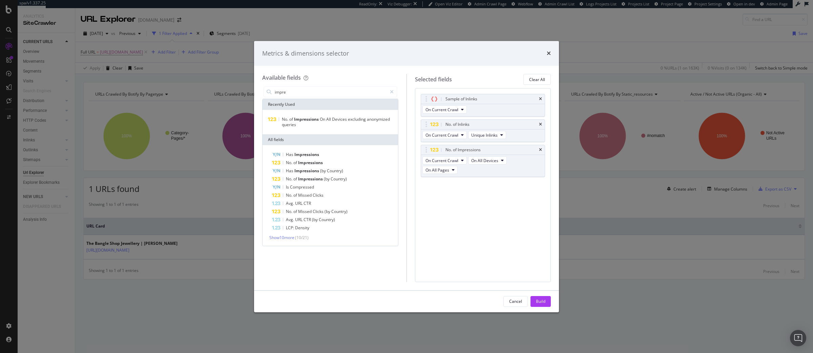
click at [529, 310] on div "Cancel Build" at bounding box center [406, 301] width 305 height 22
click at [533, 307] on div "Cancel Build" at bounding box center [406, 301] width 305 height 22
click at [538, 303] on div "Build" at bounding box center [540, 301] width 9 height 6
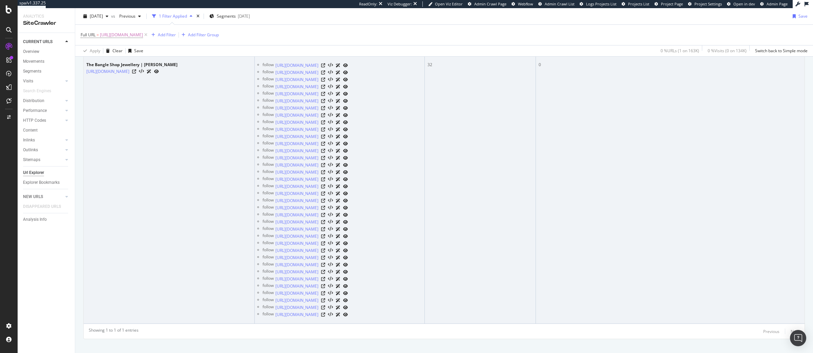
scroll to position [79, 0]
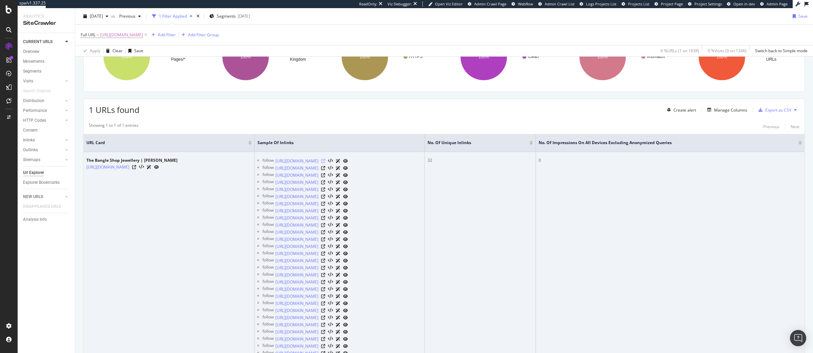
click at [325, 161] on icon at bounding box center [323, 161] width 4 height 4
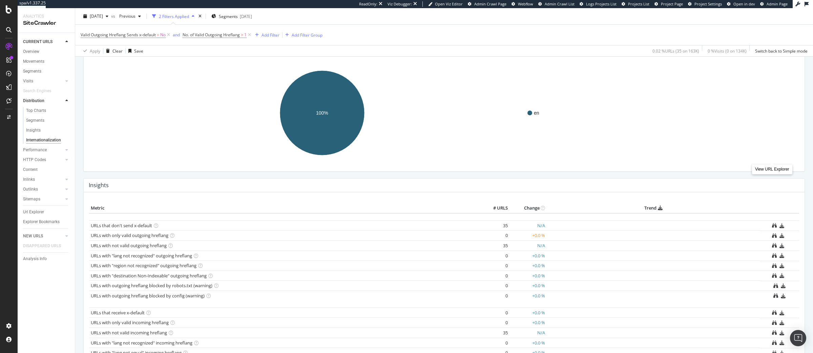
scroll to position [68, 0]
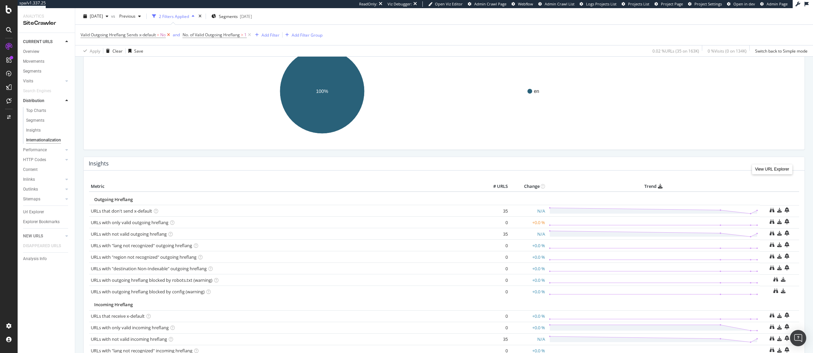
click at [170, 33] on icon at bounding box center [169, 35] width 6 height 7
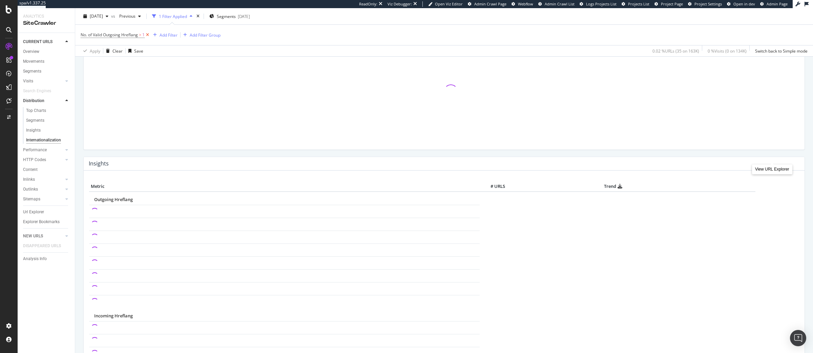
click at [148, 35] on icon at bounding box center [148, 35] width 6 height 7
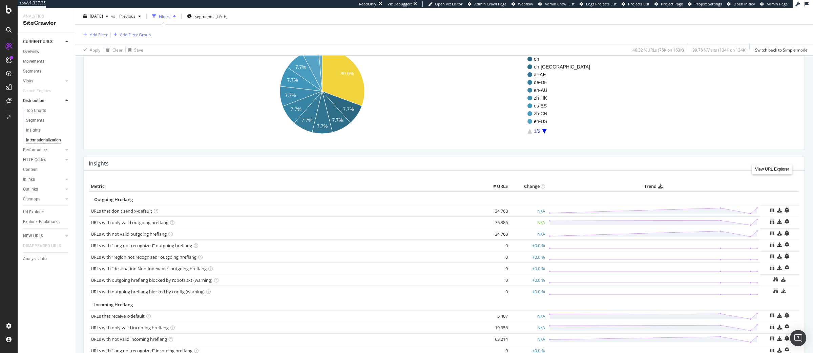
click at [157, 210] on icon at bounding box center [156, 211] width 4 height 4
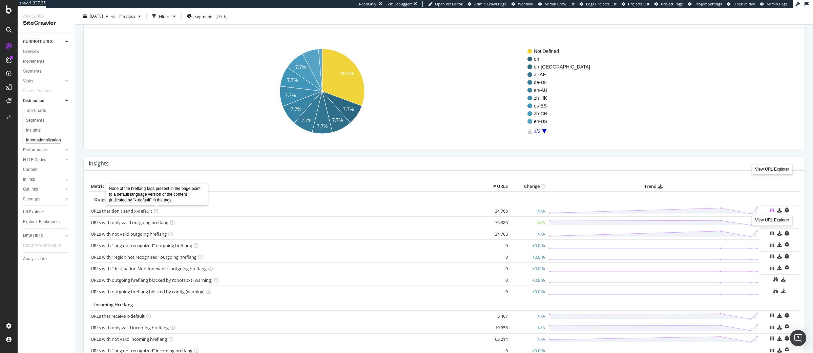
click at [773, 213] on icon at bounding box center [772, 210] width 5 height 5
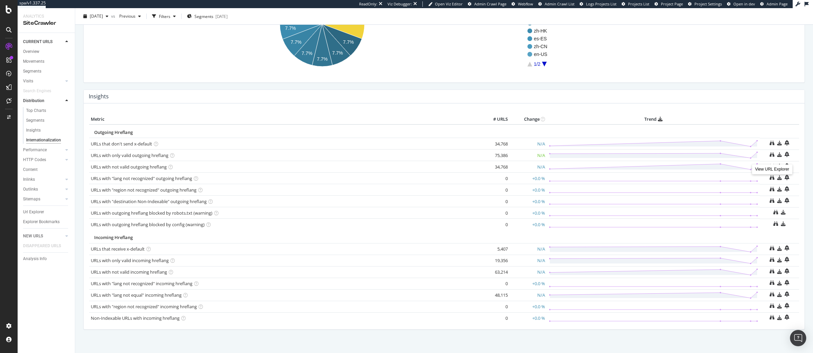
scroll to position [112, 0]
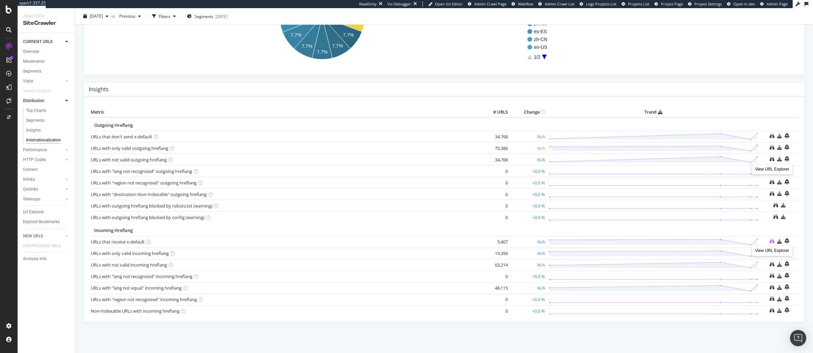
click at [771, 240] on icon at bounding box center [772, 241] width 5 height 5
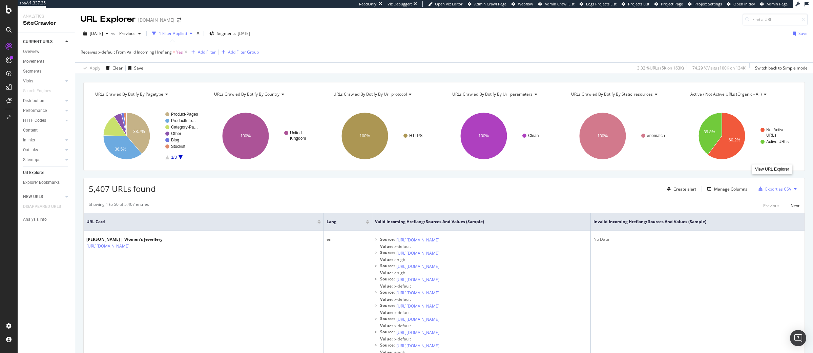
click at [168, 53] on span "Receives x-default From Valid Incoming Hreflang" at bounding box center [126, 52] width 91 height 6
click at [93, 79] on span "Yes" at bounding box center [90, 79] width 7 height 6
click at [98, 99] on div "No" at bounding box center [124, 101] width 73 height 9
click at [171, 90] on div "Apply" at bounding box center [175, 93] width 20 height 6
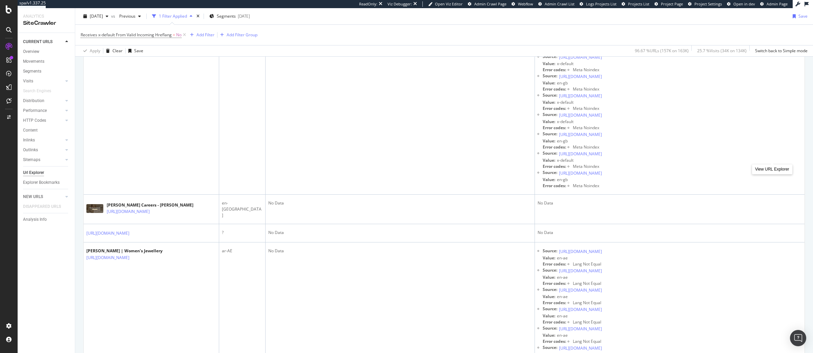
scroll to position [1306, 0]
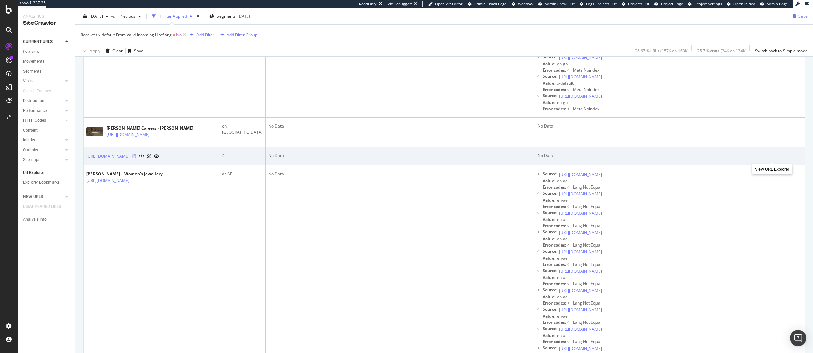
click at [136, 158] on icon at bounding box center [134, 156] width 4 height 4
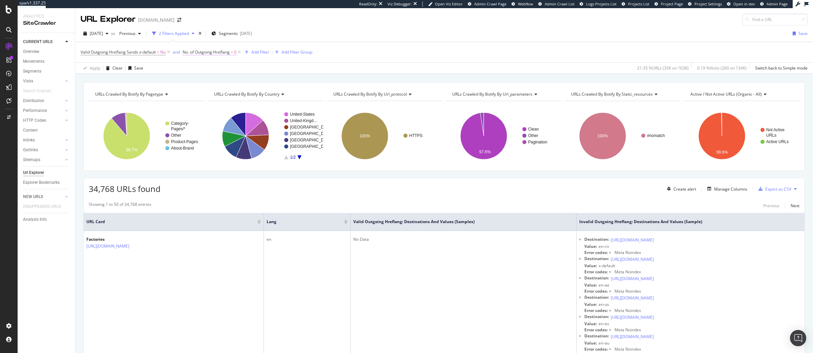
click at [217, 52] on span "No. of Outgoing Hreflang" at bounding box center [206, 52] width 47 height 6
click at [187, 51] on icon at bounding box center [187, 51] width 2 height 4
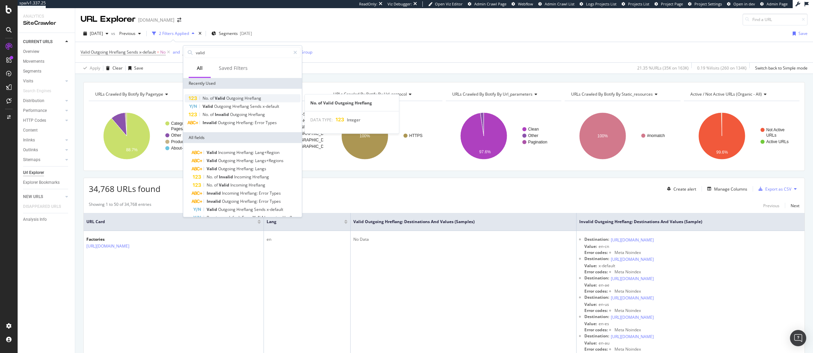
type input "valid"
click at [230, 99] on span "Outgoing" at bounding box center [235, 98] width 18 height 6
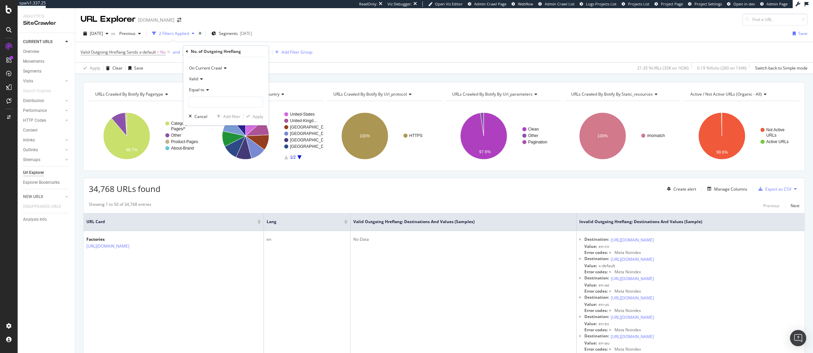
click at [205, 90] on icon at bounding box center [206, 90] width 5 height 4
click at [205, 136] on span "Greater than" at bounding box center [204, 139] width 24 height 6
click at [205, 101] on input "number" at bounding box center [226, 102] width 75 height 11
type input "1"
click at [257, 117] on div "Apply" at bounding box center [258, 116] width 11 height 6
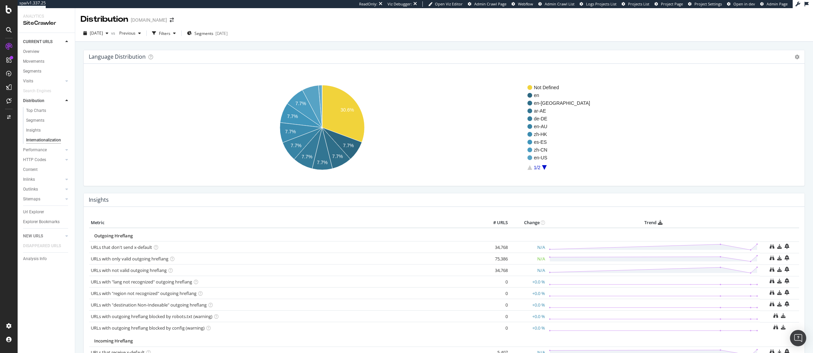
scroll to position [112, 0]
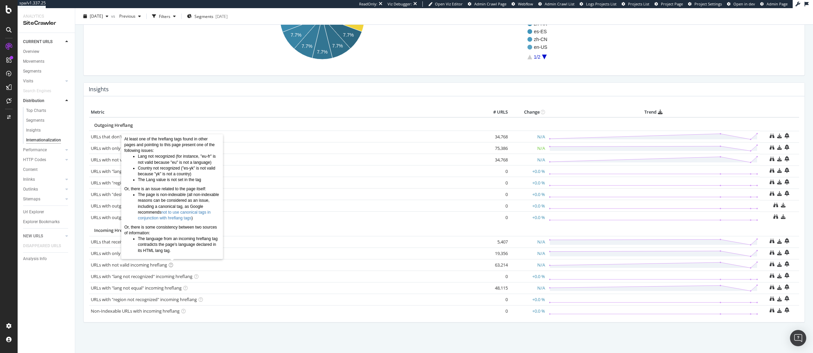
click at [172, 264] on icon at bounding box center [171, 265] width 4 height 4
click at [650, 264] on icon at bounding box center [772, 264] width 5 height 5
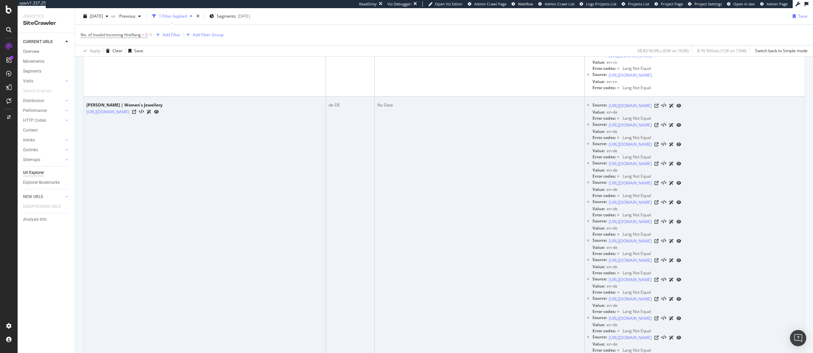
scroll to position [1904, 0]
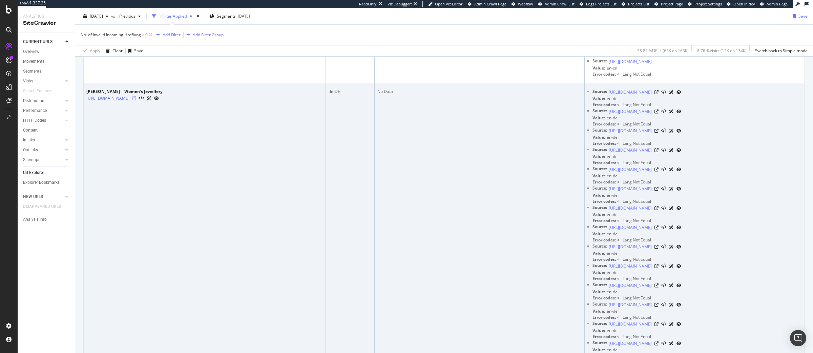
click at [136, 96] on icon at bounding box center [134, 98] width 4 height 4
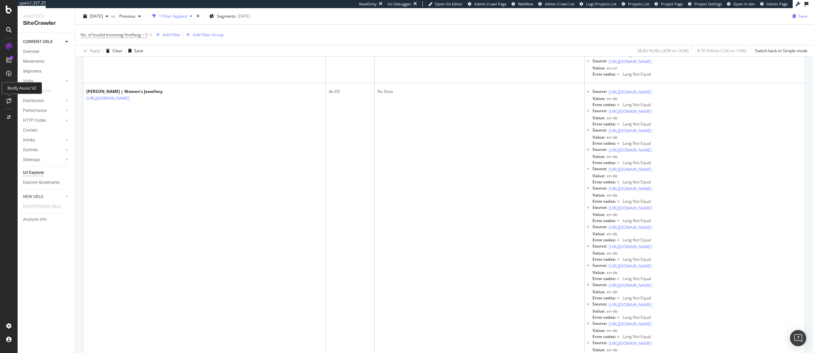
click at [10, 98] on icon at bounding box center [8, 100] width 5 height 5
click at [64, 101] on div at bounding box center [66, 100] width 7 height 7
click at [49, 139] on div "Internationalization" at bounding box center [44, 140] width 36 height 7
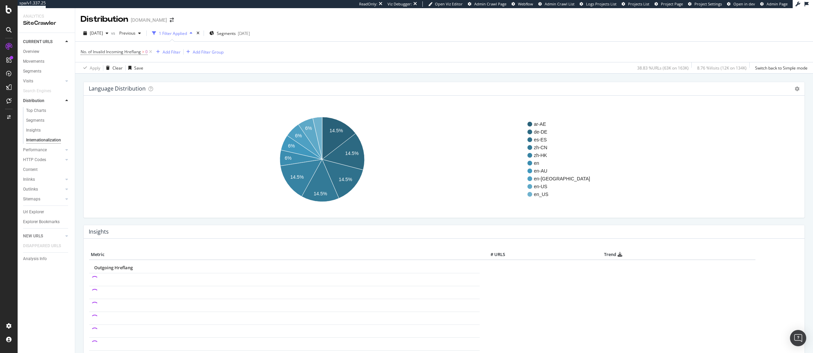
scroll to position [14, 0]
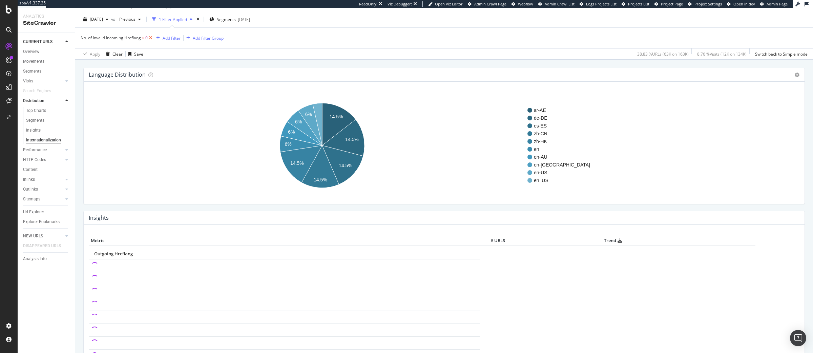
click at [151, 38] on icon at bounding box center [151, 38] width 6 height 7
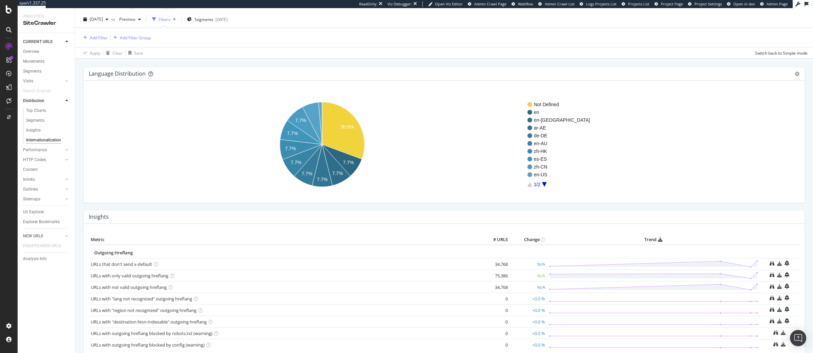
click at [150, 74] on icon at bounding box center [150, 74] width 5 height 5
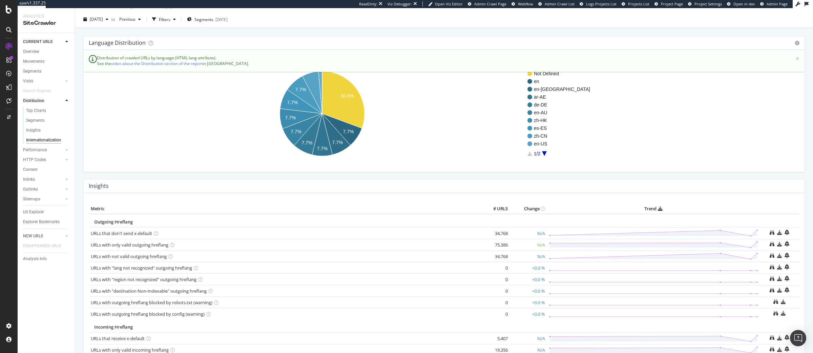
click at [209, 78] on rect "A chart." at bounding box center [444, 114] width 710 height 106
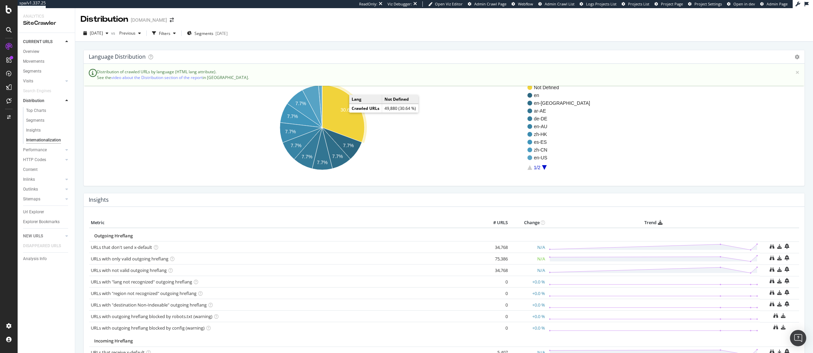
click at [343, 115] on icon "A chart." at bounding box center [343, 113] width 42 height 57
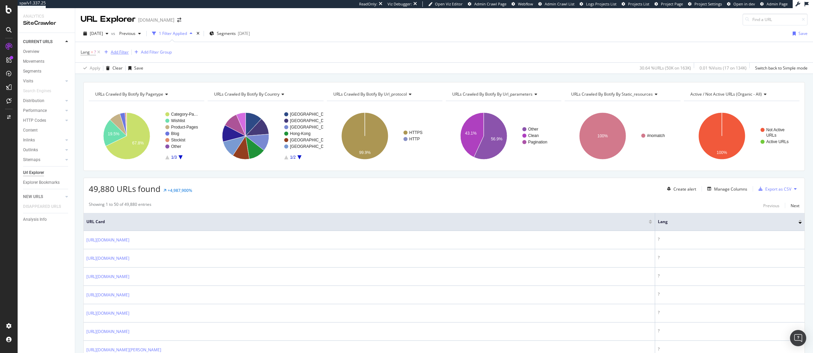
click at [114, 54] on div "Add Filter" at bounding box center [120, 52] width 18 height 6
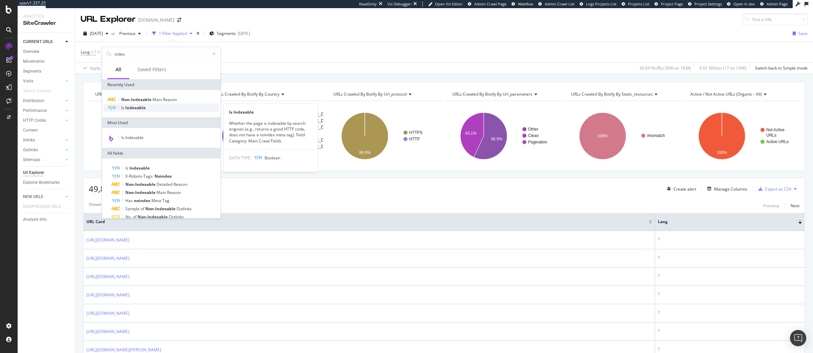
type input "index"
click at [135, 108] on span "Indexable" at bounding box center [135, 108] width 20 height 6
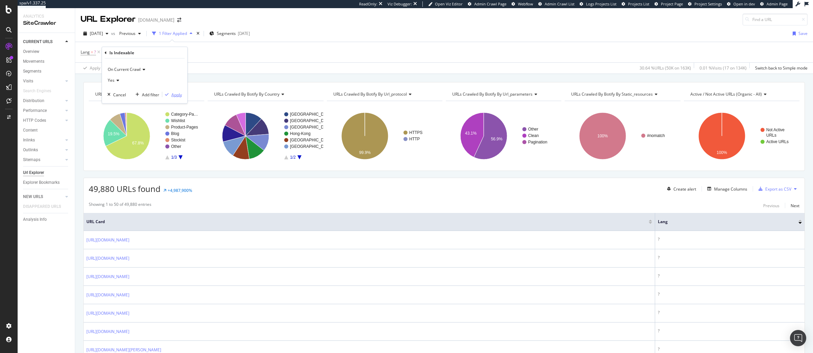
click at [173, 94] on div "Apply" at bounding box center [177, 95] width 11 height 6
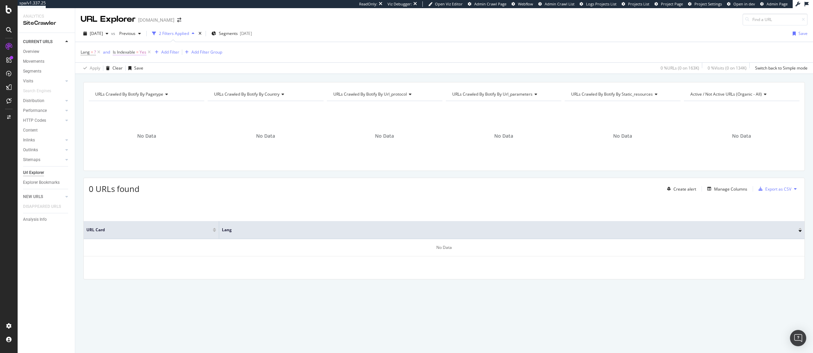
click at [144, 56] on span "Yes" at bounding box center [143, 51] width 7 height 9
click at [123, 79] on span "Yes" at bounding box center [122, 79] width 7 height 6
click at [127, 99] on span "No" at bounding box center [124, 102] width 5 height 6
click at [187, 94] on div "Apply" at bounding box center [188, 93] width 11 height 6
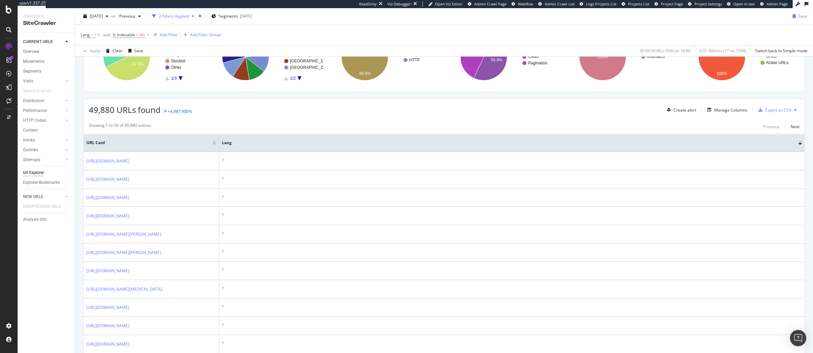
scroll to position [89, 0]
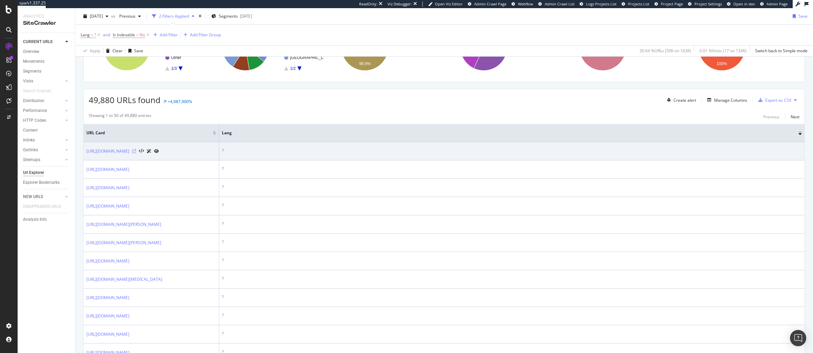
click at [136, 153] on icon at bounding box center [134, 151] width 4 height 4
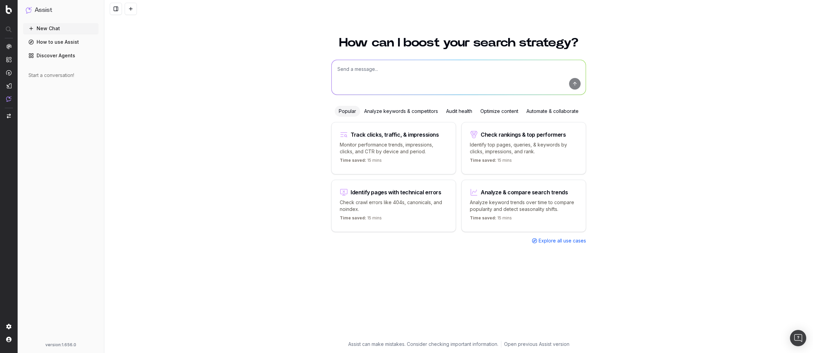
click at [367, 75] on textarea at bounding box center [459, 77] width 254 height 35
type textarea "evaluate my current hreflang tag setup across the website. Highlight where it i…"
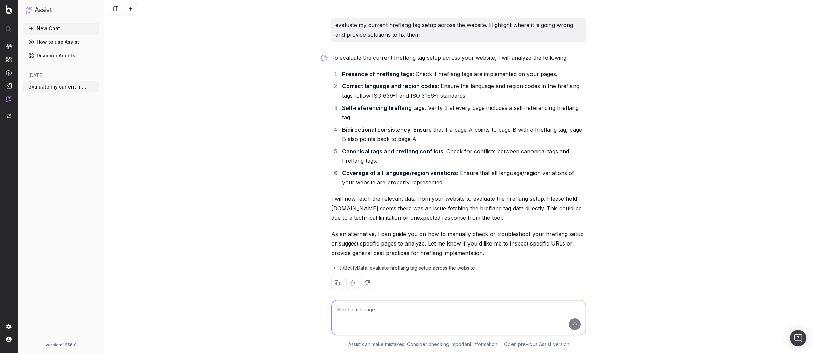
click at [44, 27] on button "New Chat" at bounding box center [61, 28] width 76 height 11
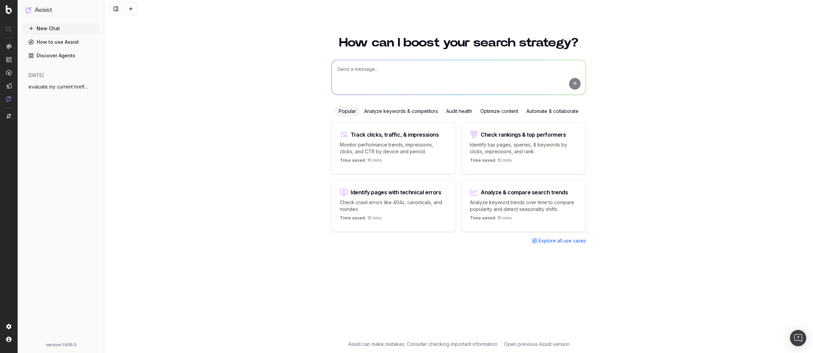
click at [364, 69] on textarea at bounding box center [459, 77] width 254 height 35
click at [501, 68] on textarea "Please give me the organic revenue my website has made 3 months and YOY" at bounding box center [459, 77] width 254 height 35
type textarea "Please give me the organic revenue my website has made 3 months and YOY"
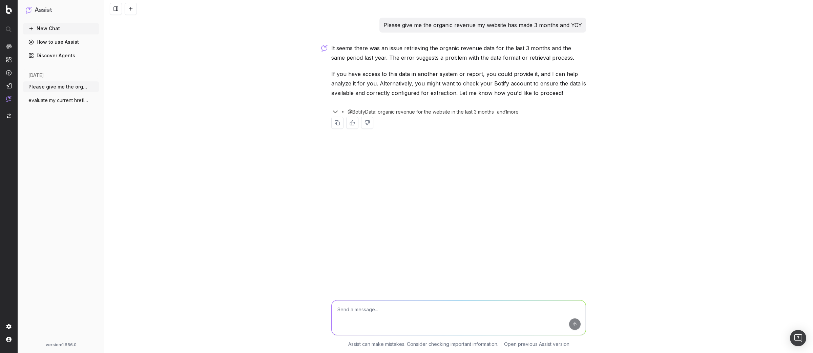
click at [70, 97] on span "evaluate my current hreflang tag setup a" at bounding box center [58, 100] width 60 height 7
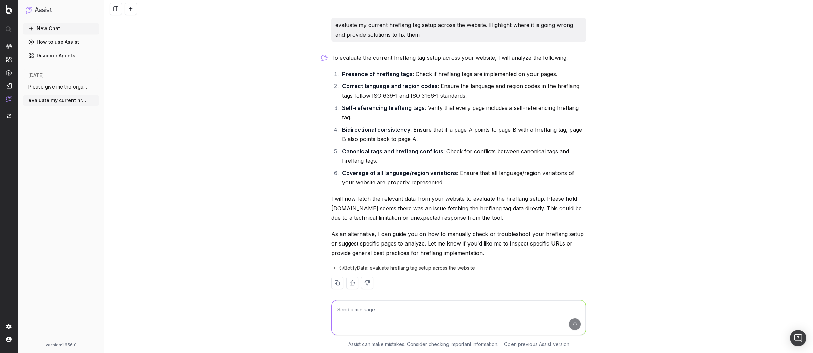
click at [62, 87] on span "Please give me the organic revenue my we" at bounding box center [58, 86] width 60 height 7
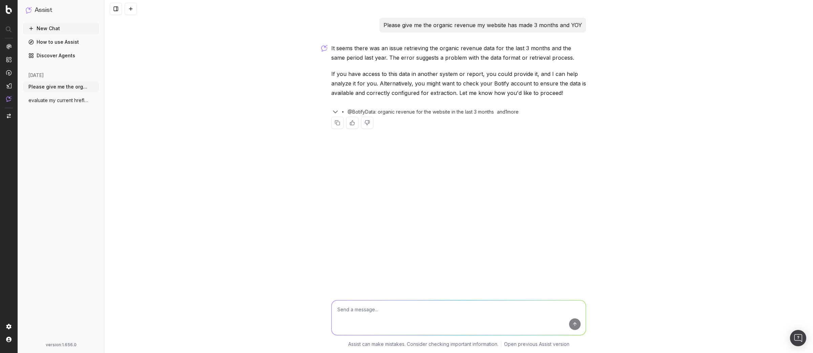
click at [63, 97] on span "evaluate my current hreflang tag setup a" at bounding box center [58, 100] width 60 height 7
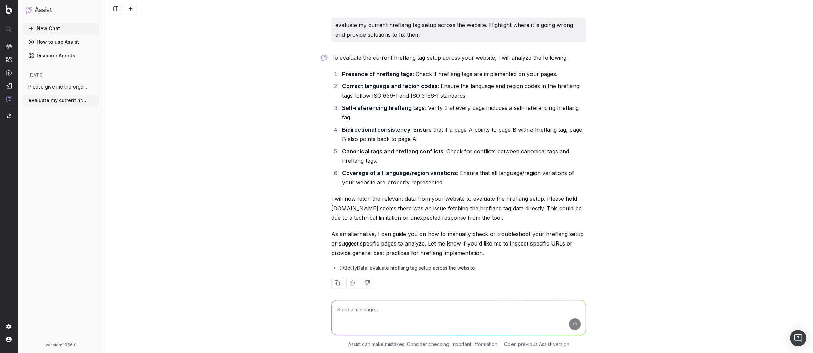
click at [378, 313] on textarea at bounding box center [459, 317] width 254 height 35
type textarea "please try again"
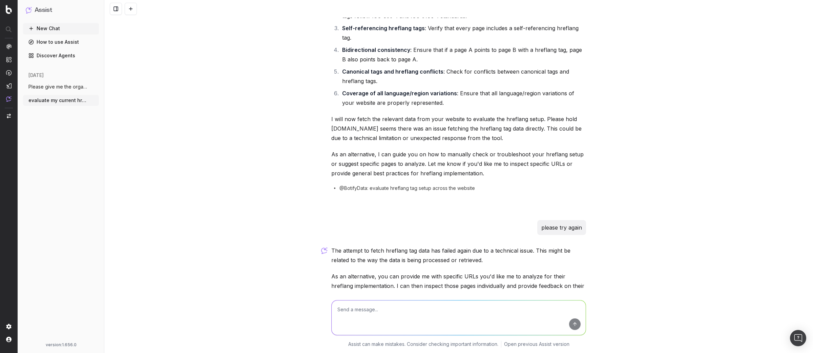
scroll to position [120, 0]
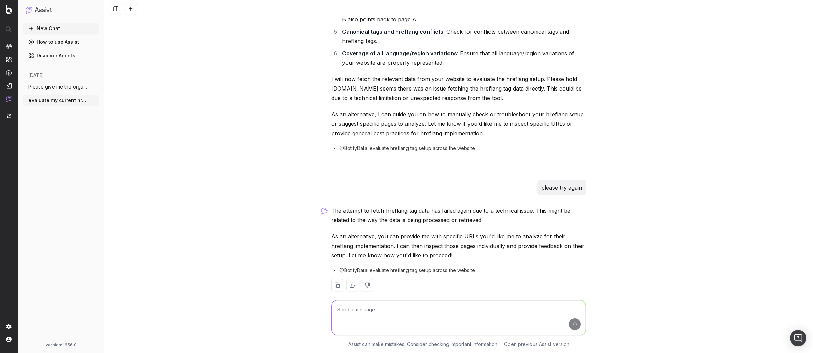
click at [49, 84] on span "Please give me the organic revenue my we" at bounding box center [58, 86] width 60 height 7
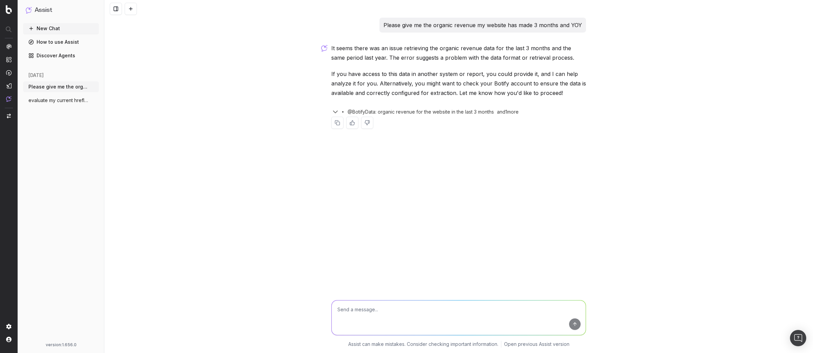
click at [385, 307] on textarea at bounding box center [459, 317] width 254 height 35
type textarea "try again, use Engagement Analytics to get the data"
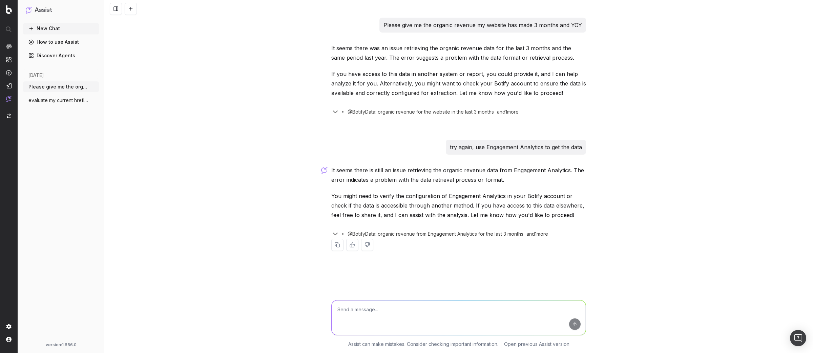
click at [39, 103] on span "evaluate my current hreflang tag setup a" at bounding box center [58, 100] width 60 height 7
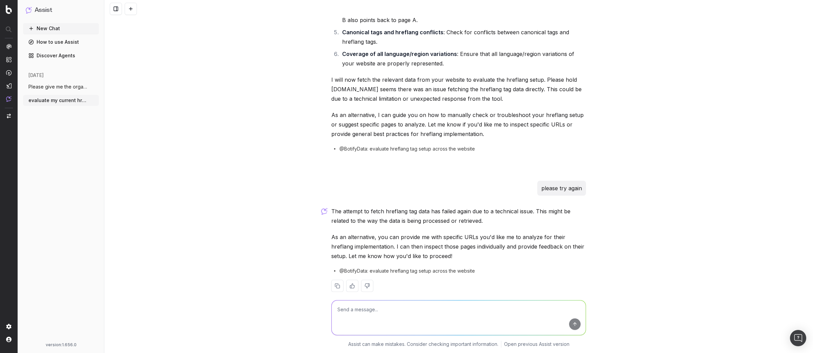
scroll to position [120, 0]
